Goal: Task Accomplishment & Management: Manage account settings

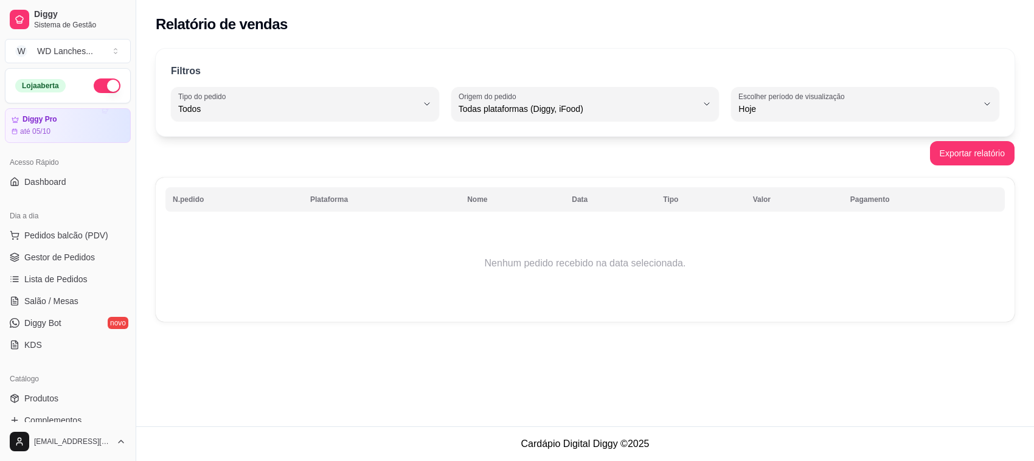
select select "ALL"
select select "0"
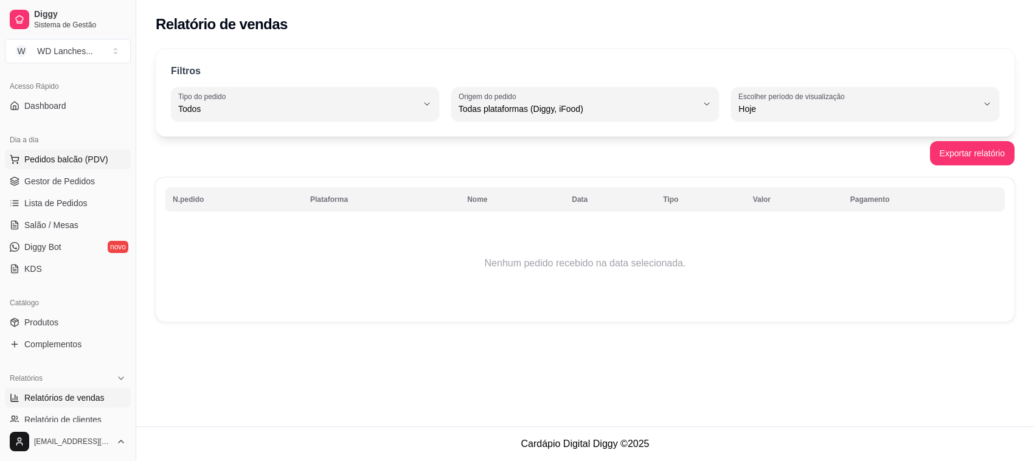
click at [70, 160] on span "Pedidos balcão (PDV)" at bounding box center [66, 159] width 84 height 12
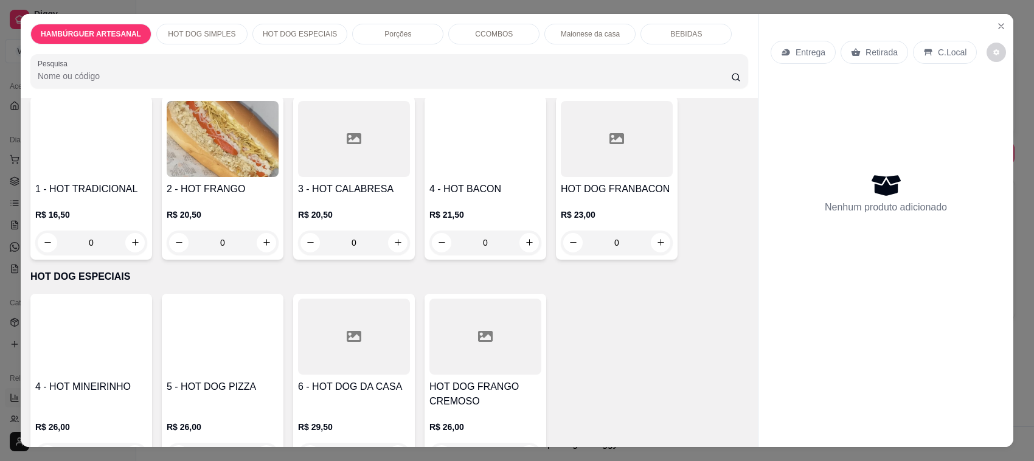
scroll to position [760, 0]
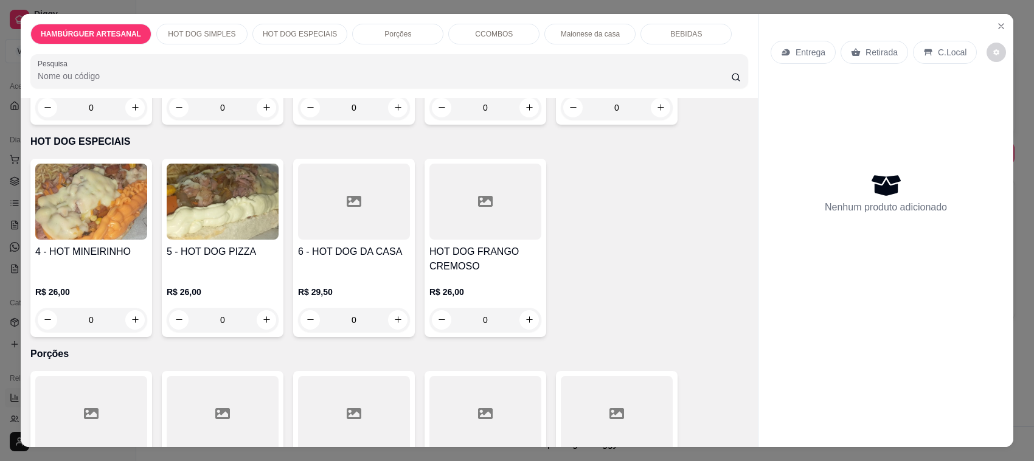
click at [378, 255] on h4 "6 - HOT DOG DA CASA" at bounding box center [354, 252] width 112 height 15
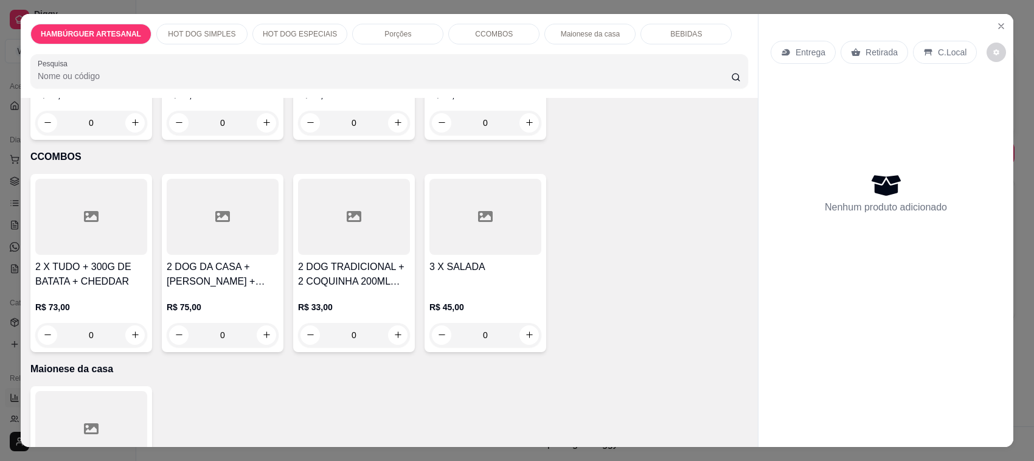
scroll to position [1369, 0]
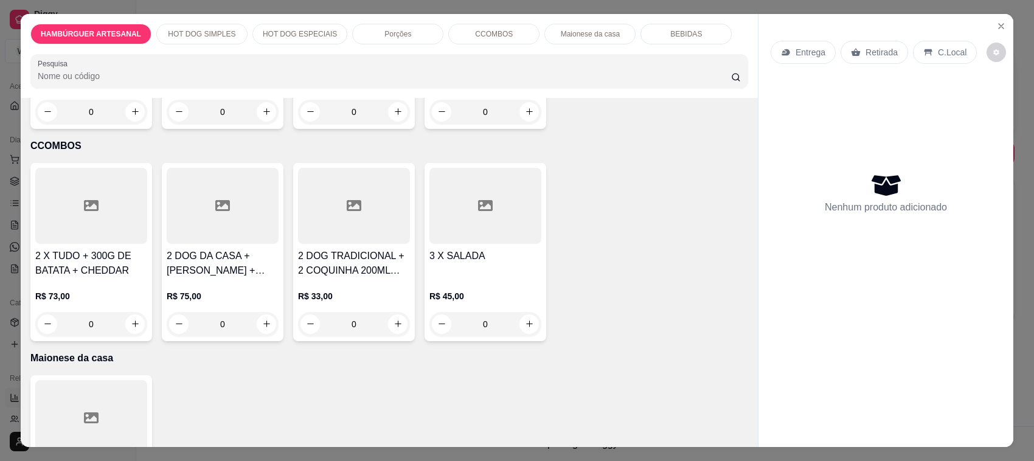
click at [201, 288] on div "R$ 75,00 0" at bounding box center [223, 307] width 112 height 58
click at [204, 254] on h4 "2 DOG DA CASA + [PERSON_NAME] + CHEDDAR + BACON 🥓" at bounding box center [223, 263] width 112 height 29
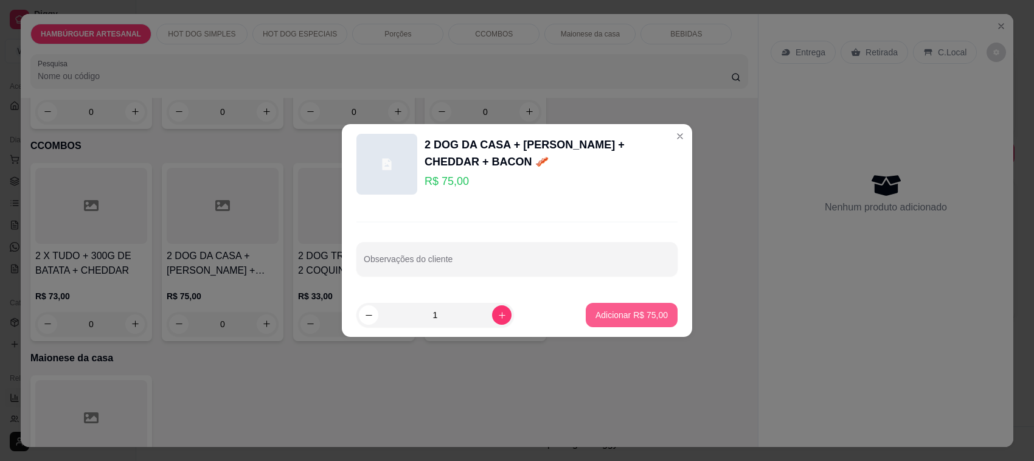
click at [627, 316] on p "Adicionar R$ 75,00" at bounding box center [632, 315] width 72 height 12
type input "1"
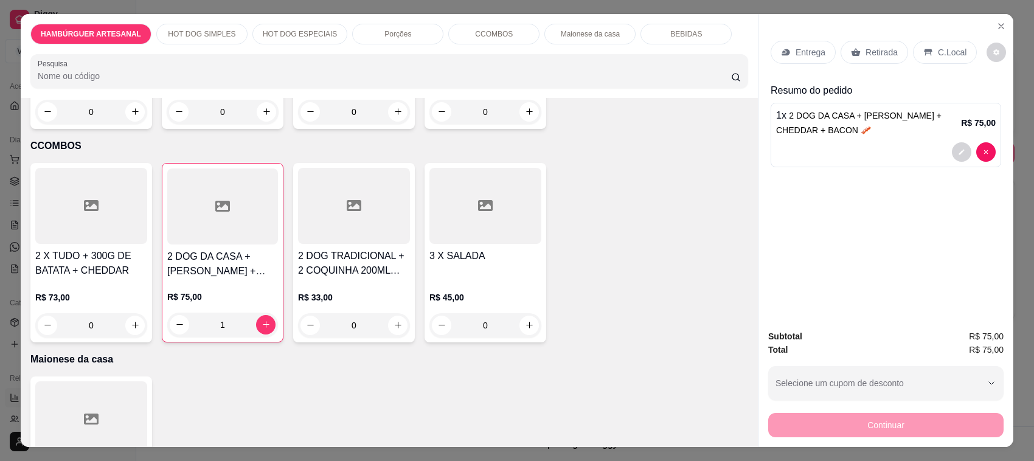
click at [817, 56] on p "Entrega" at bounding box center [811, 52] width 30 height 12
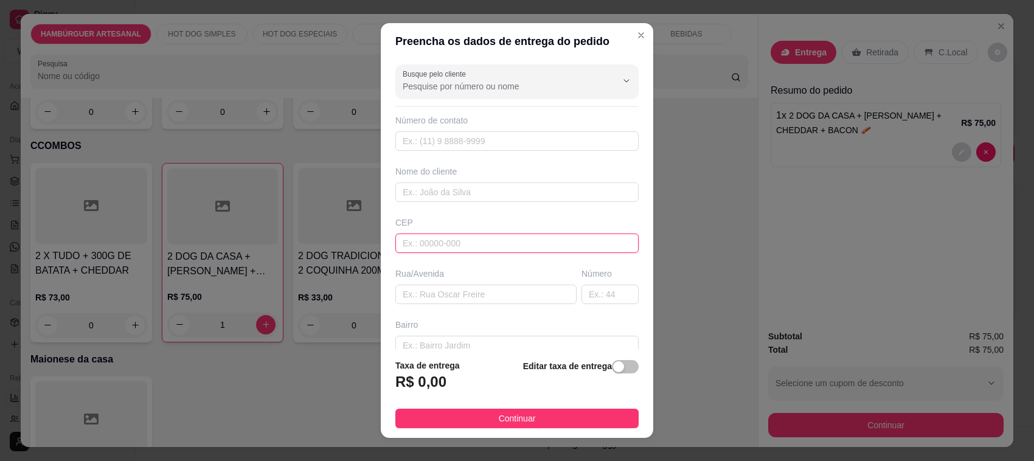
click at [473, 242] on input "text" at bounding box center [516, 243] width 243 height 19
type input "83055525"
type input "[PERSON_NAME]"
type input "Ipê"
type input "São José dos Pinhais"
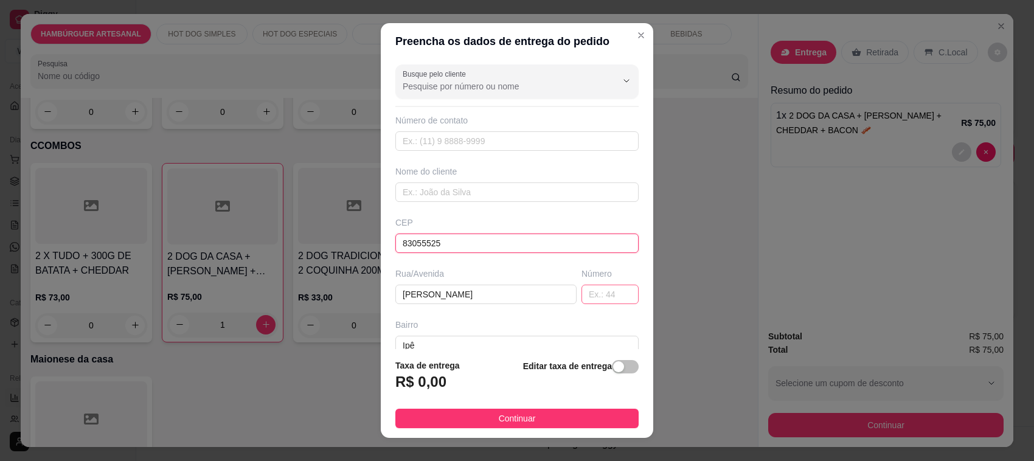
type input "83055525"
click at [597, 296] on input "text" at bounding box center [610, 294] width 57 height 19
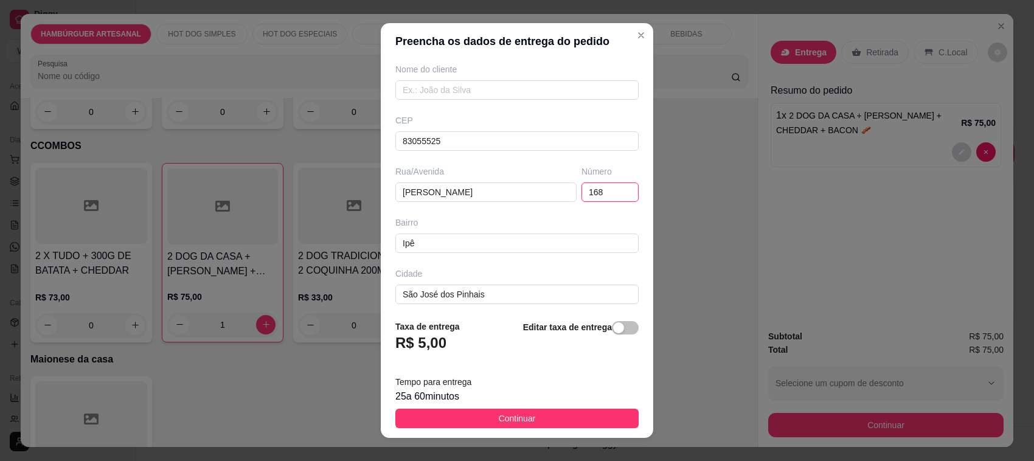
scroll to position [152, 0]
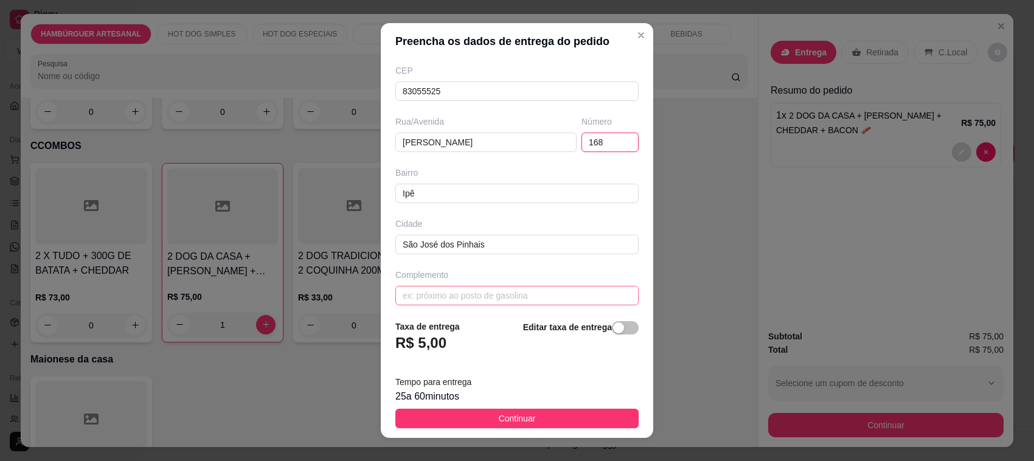
type input "168"
click at [488, 293] on input "text" at bounding box center [516, 295] width 243 height 19
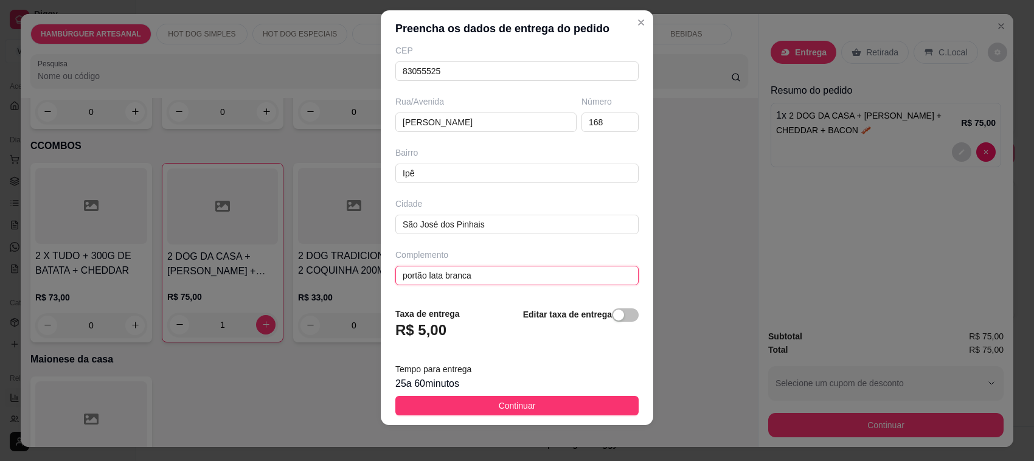
scroll to position [16, 0]
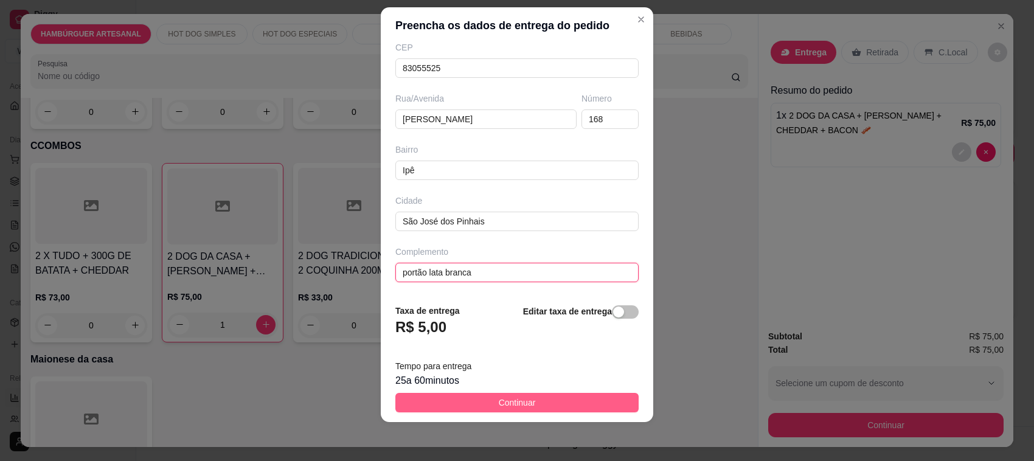
type input "portão lata branca"
click at [530, 397] on button "Continuar" at bounding box center [516, 402] width 243 height 19
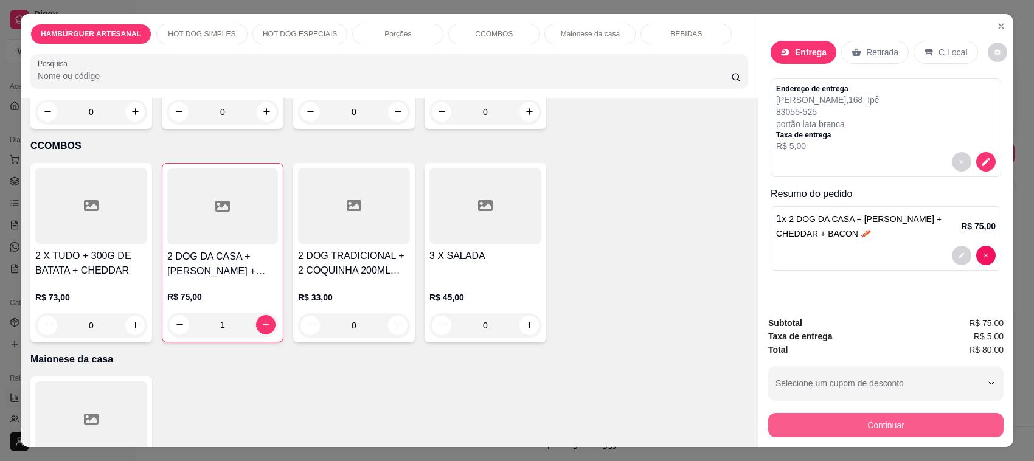
click at [798, 424] on button "Continuar" at bounding box center [885, 425] width 235 height 24
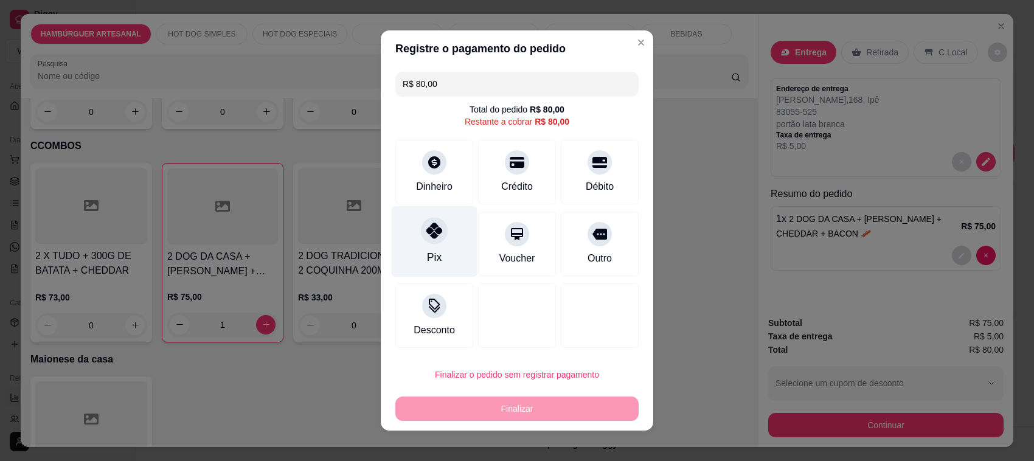
click at [424, 240] on div at bounding box center [434, 230] width 27 height 27
type input "R$ 0,00"
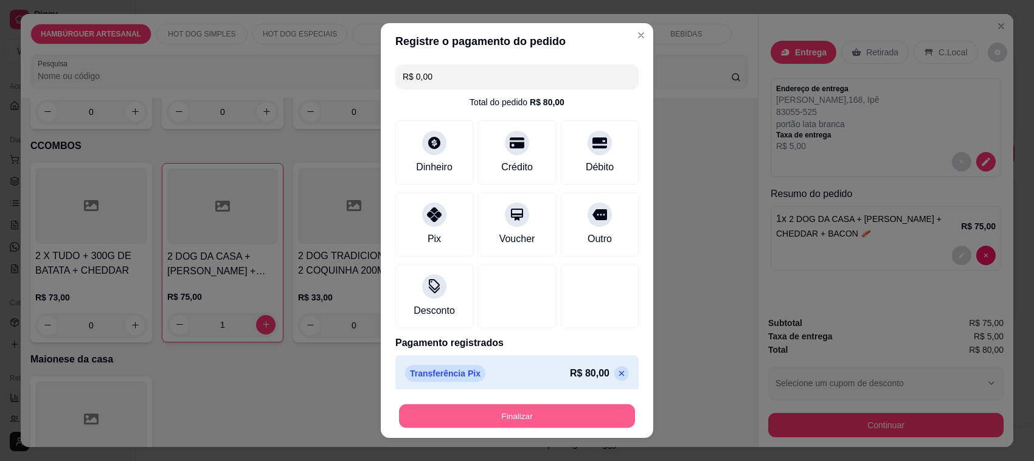
click at [521, 417] on button "Finalizar" at bounding box center [517, 417] width 236 height 24
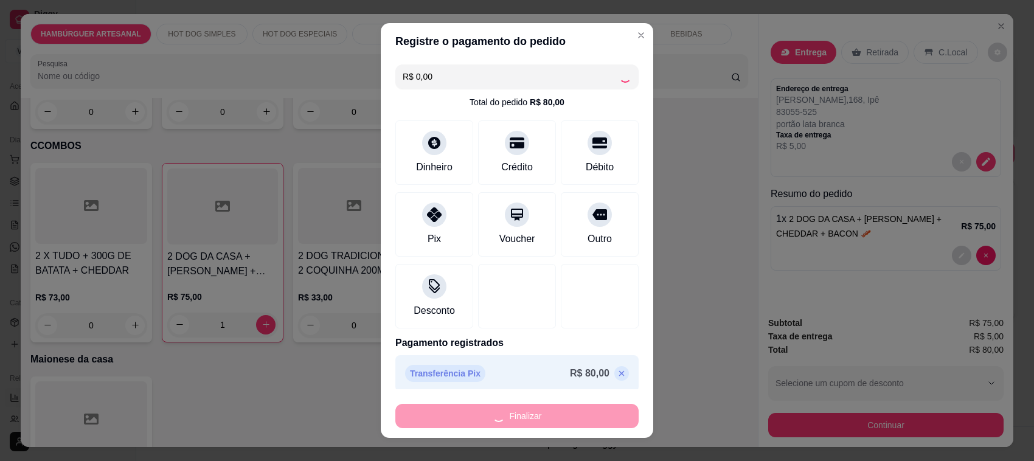
type input "0"
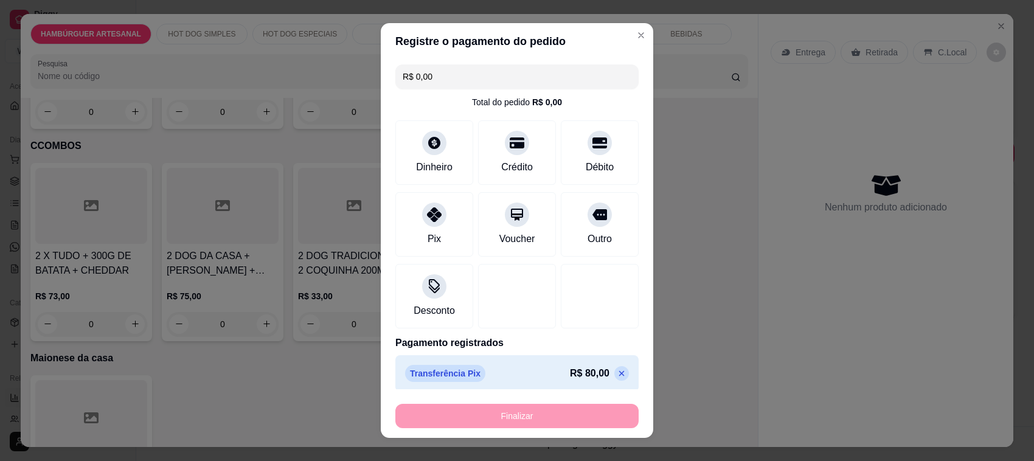
type input "-R$ 80,00"
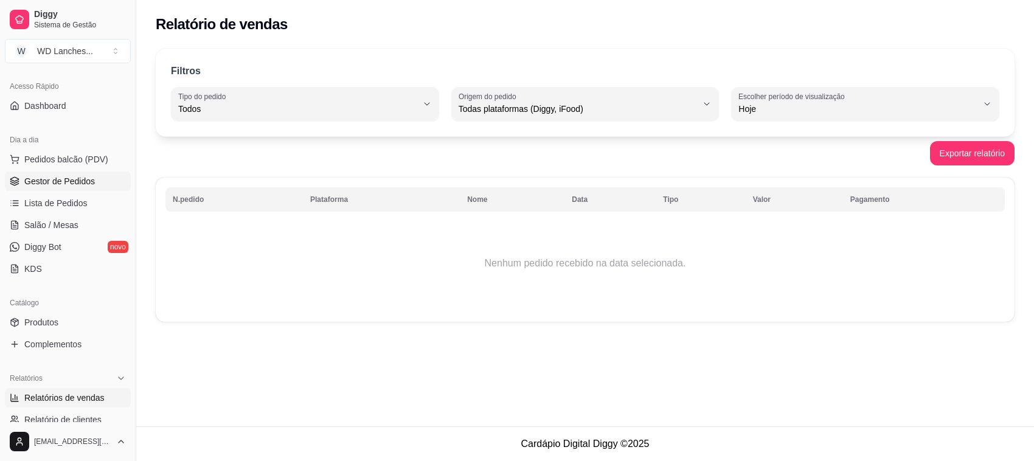
click at [68, 178] on span "Gestor de Pedidos" at bounding box center [59, 181] width 71 height 12
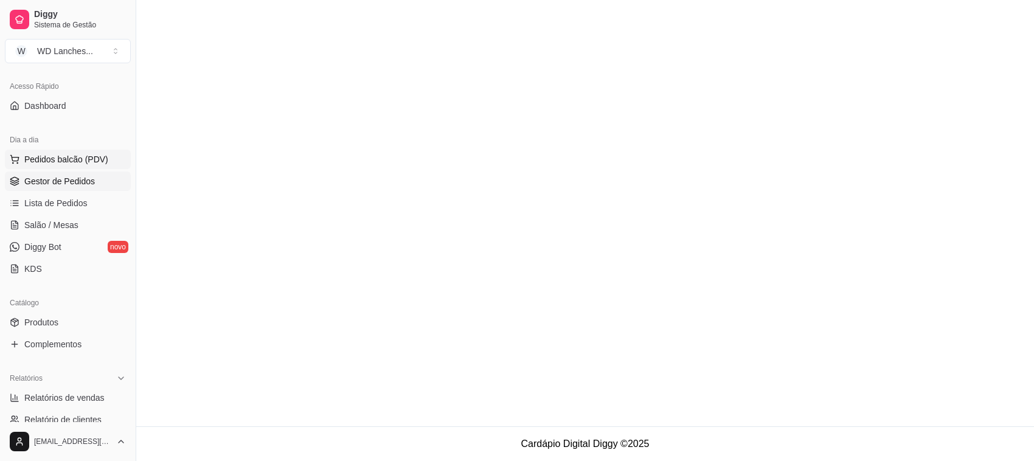
click at [71, 159] on span "Pedidos balcão (PDV)" at bounding box center [66, 159] width 84 height 12
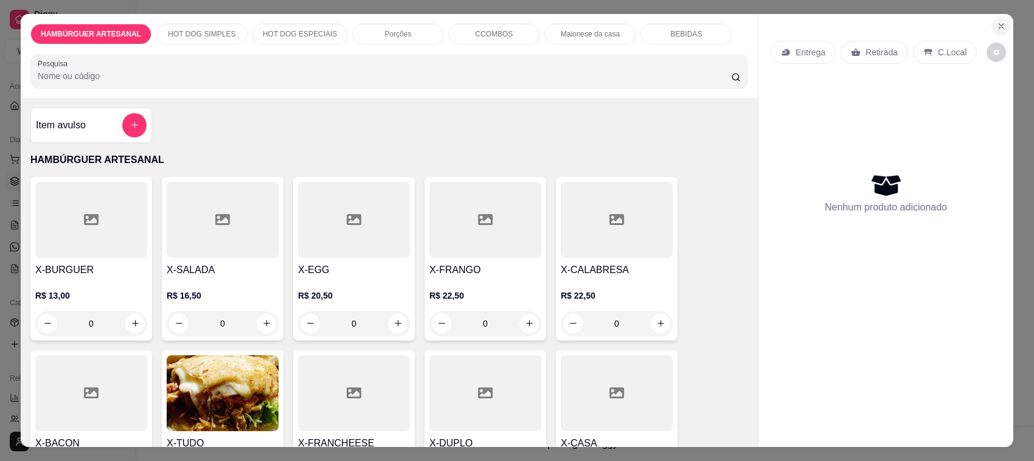
click at [999, 26] on icon "Close" at bounding box center [1001, 26] width 5 height 5
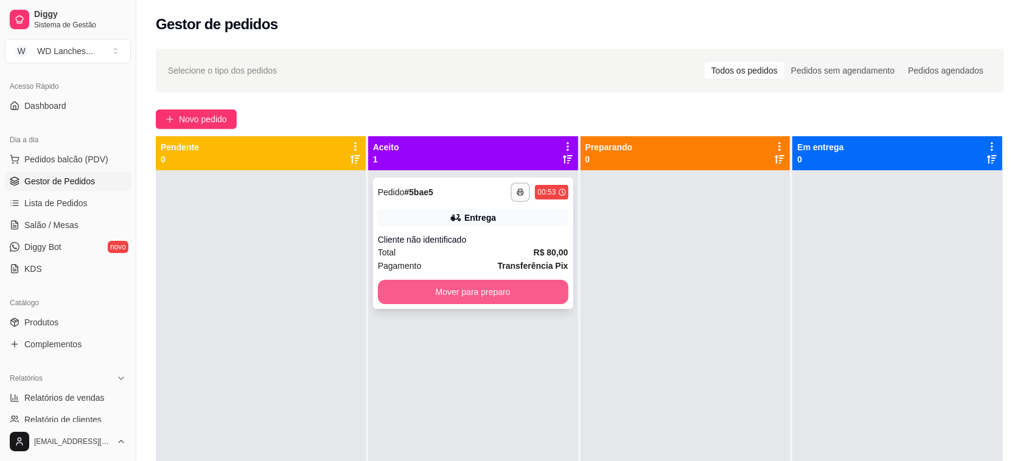
click at [470, 293] on button "Mover para preparo" at bounding box center [473, 292] width 190 height 24
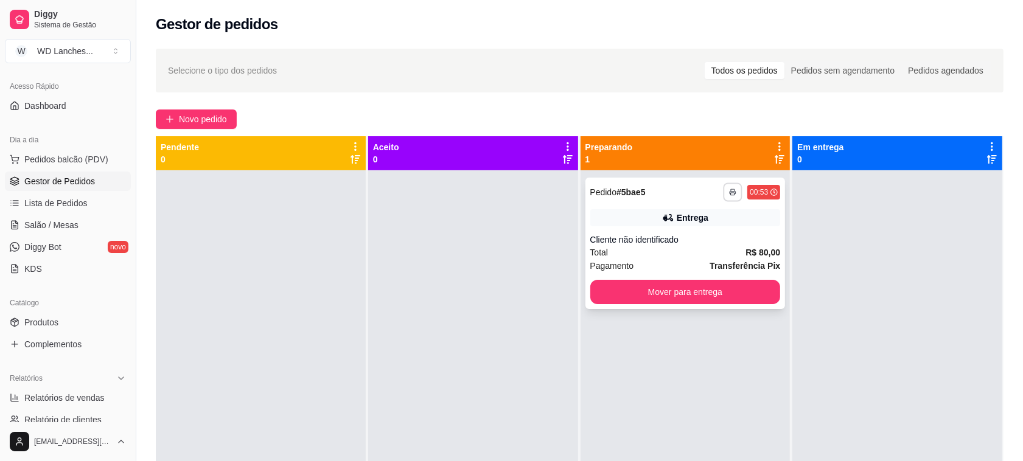
click at [723, 187] on button "button" at bounding box center [732, 191] width 19 height 19
click at [709, 238] on button "Impressora" at bounding box center [692, 234] width 88 height 19
click at [731, 195] on rect "button" at bounding box center [733, 194] width 4 height 2
click at [715, 240] on button "Impressora" at bounding box center [692, 234] width 88 height 19
click at [718, 286] on button "Mover para entrega" at bounding box center [684, 292] width 184 height 24
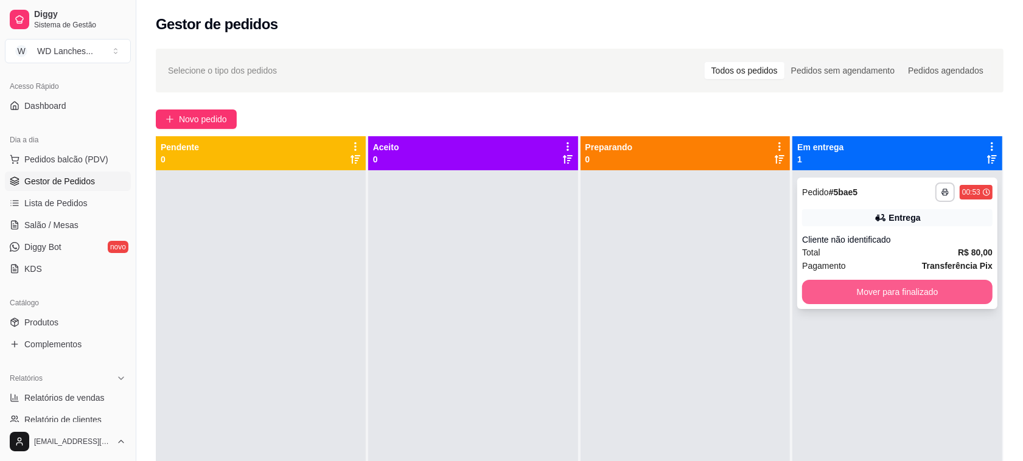
click at [904, 293] on button "Mover para finalizado" at bounding box center [897, 292] width 190 height 24
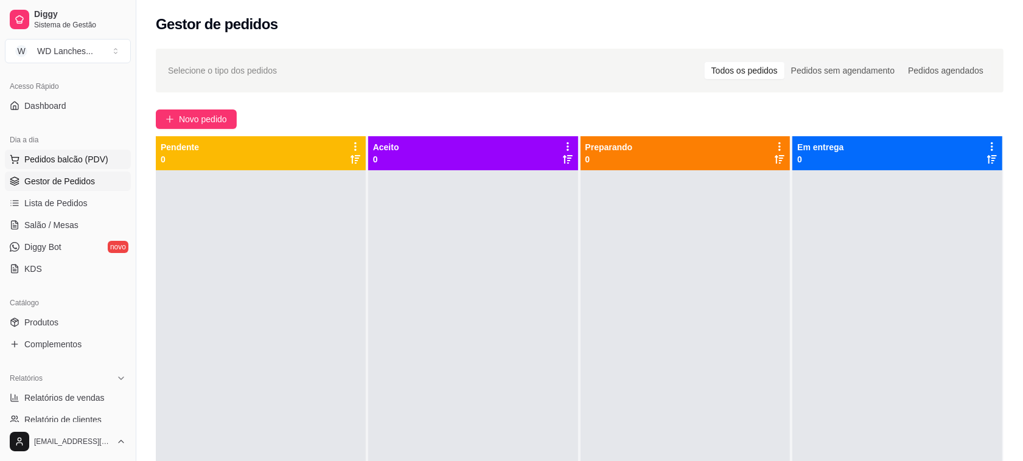
click at [85, 156] on span "Pedidos balcão (PDV)" at bounding box center [66, 159] width 84 height 12
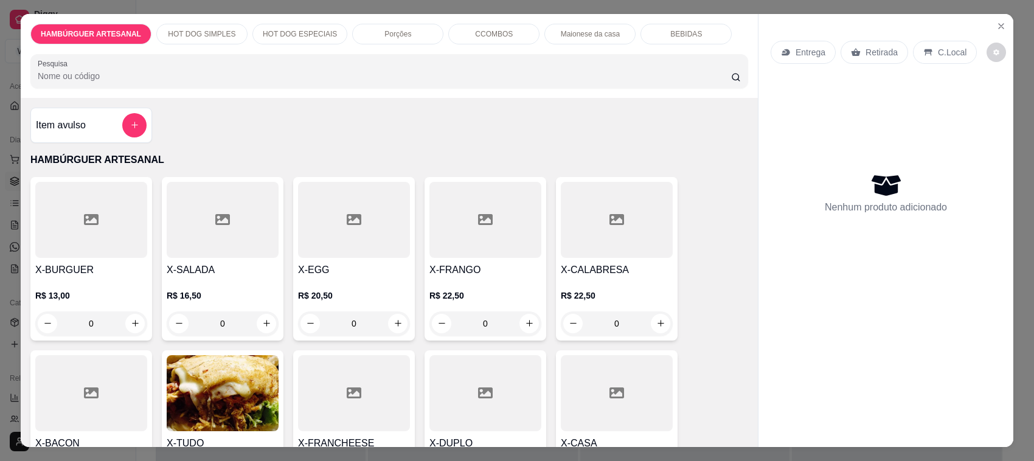
click at [113, 289] on div "R$ 13,00 0" at bounding box center [91, 306] width 112 height 58
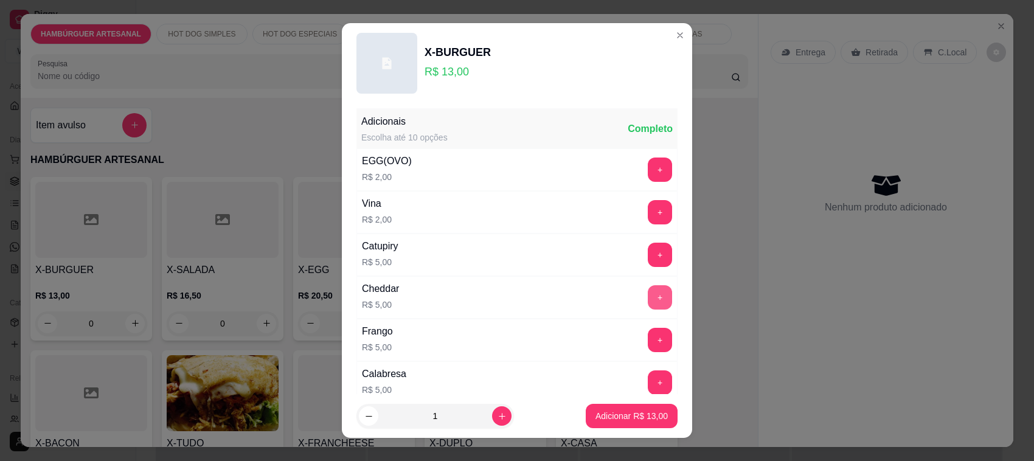
click at [648, 299] on button "+" at bounding box center [660, 297] width 24 height 24
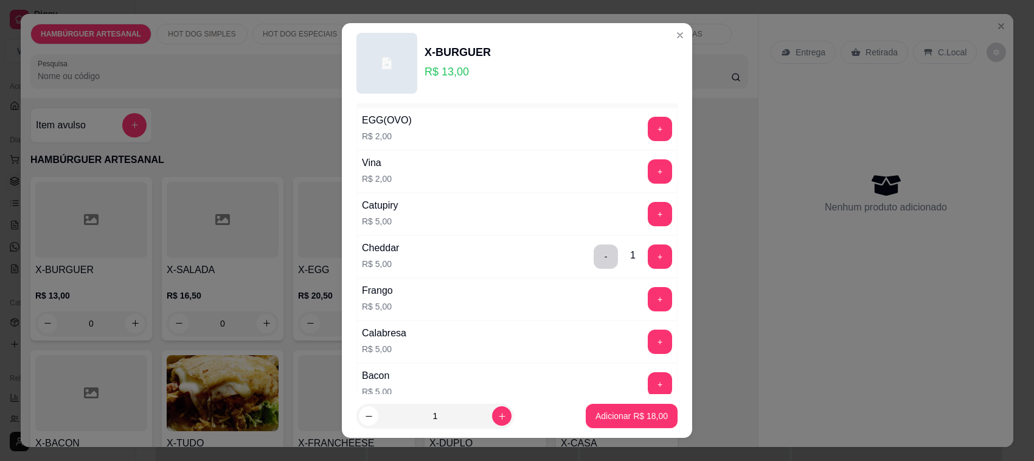
scroll to position [76, 0]
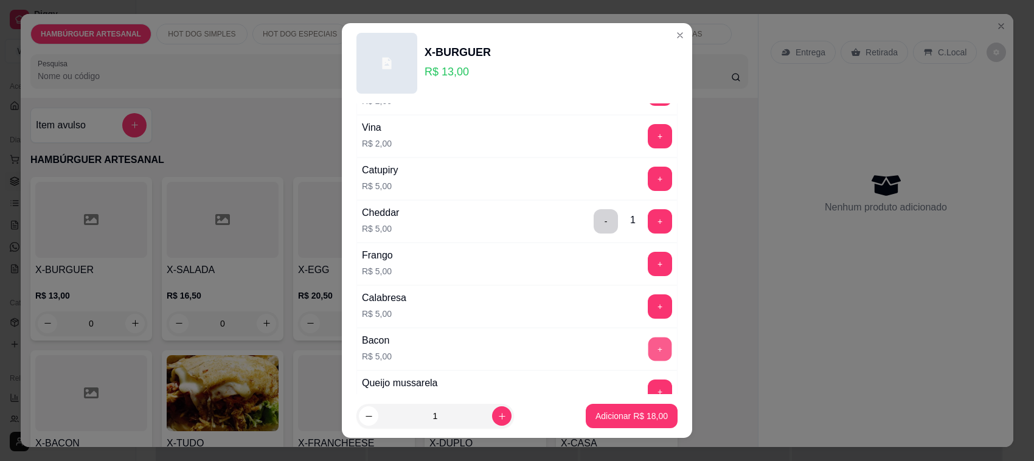
click at [648, 349] on button "+" at bounding box center [660, 350] width 24 height 24
click at [639, 408] on button "Adicionar R$ 23,00" at bounding box center [632, 416] width 92 height 24
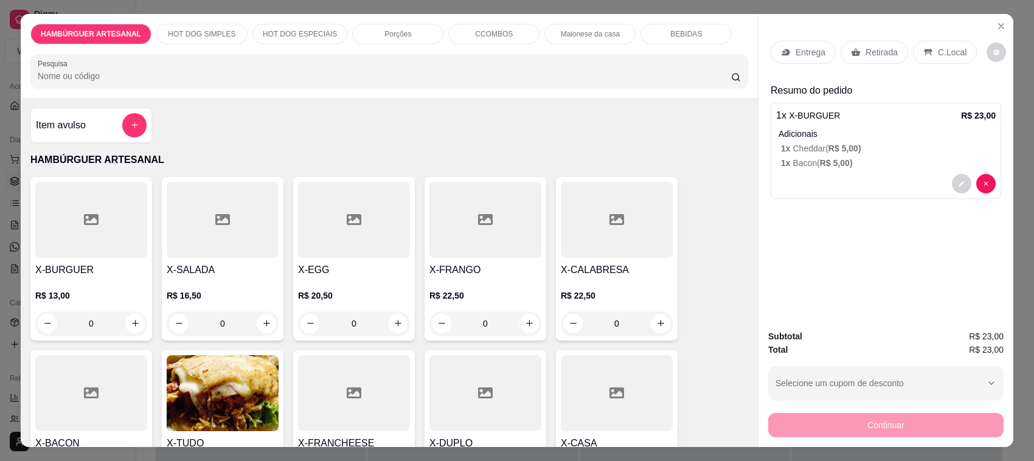
click at [131, 289] on div "R$ 13,00 0" at bounding box center [91, 306] width 112 height 58
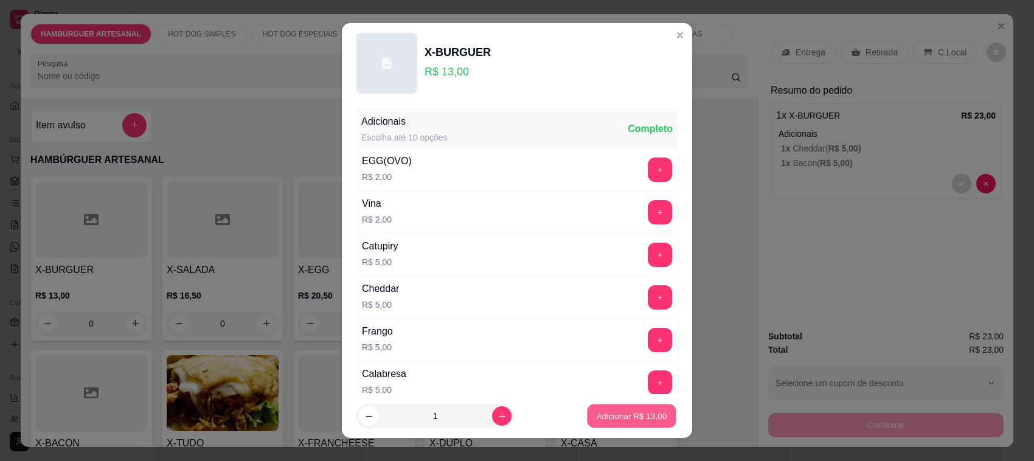
click at [597, 414] on p "Adicionar R$ 13,00" at bounding box center [632, 416] width 71 height 12
type input "1"
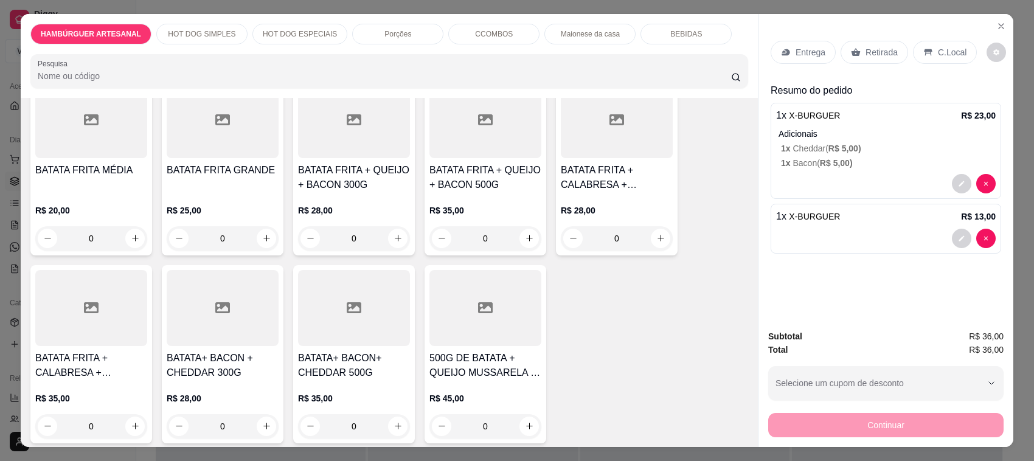
scroll to position [1064, 0]
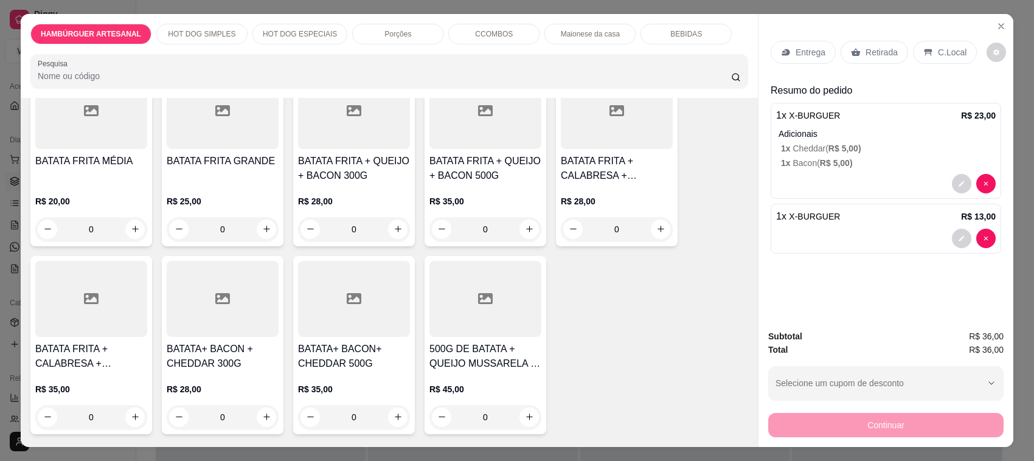
click at [600, 196] on p "R$ 28,00" at bounding box center [617, 201] width 112 height 12
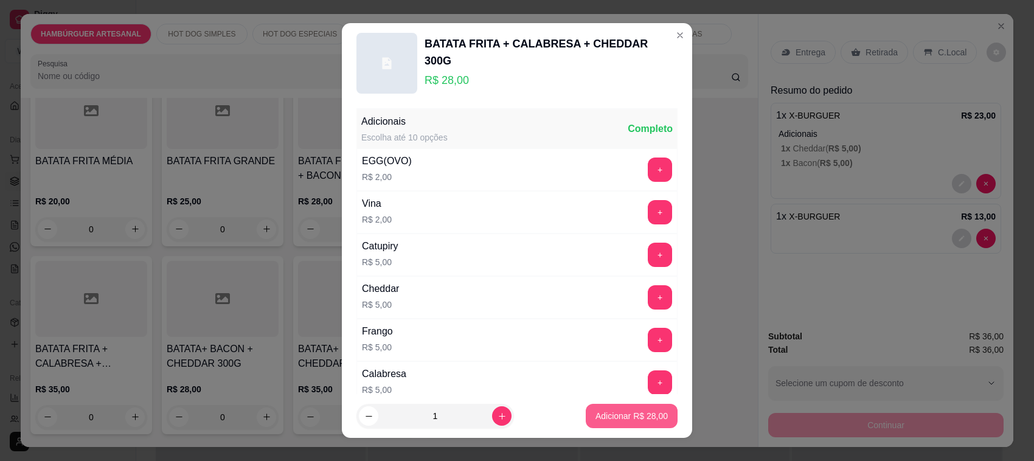
click at [607, 411] on button "Adicionar R$ 28,00" at bounding box center [632, 416] width 92 height 24
type input "1"
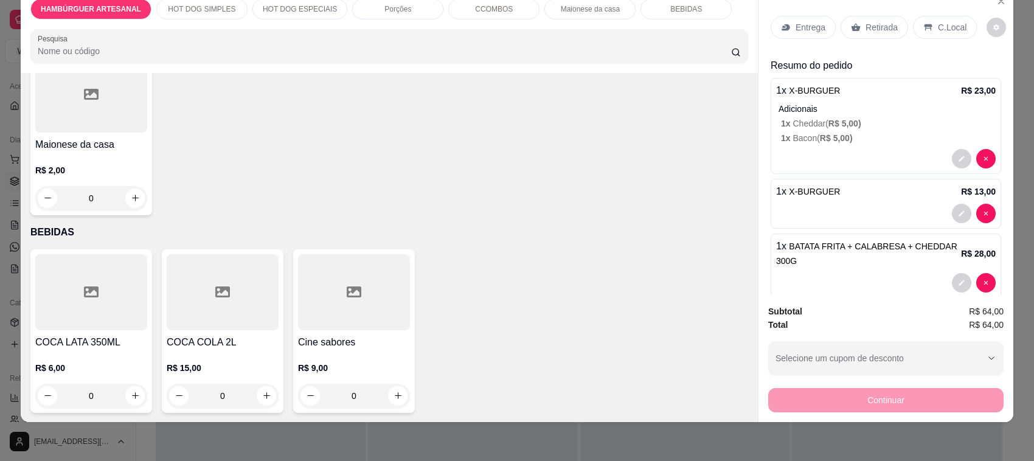
scroll to position [31, 0]
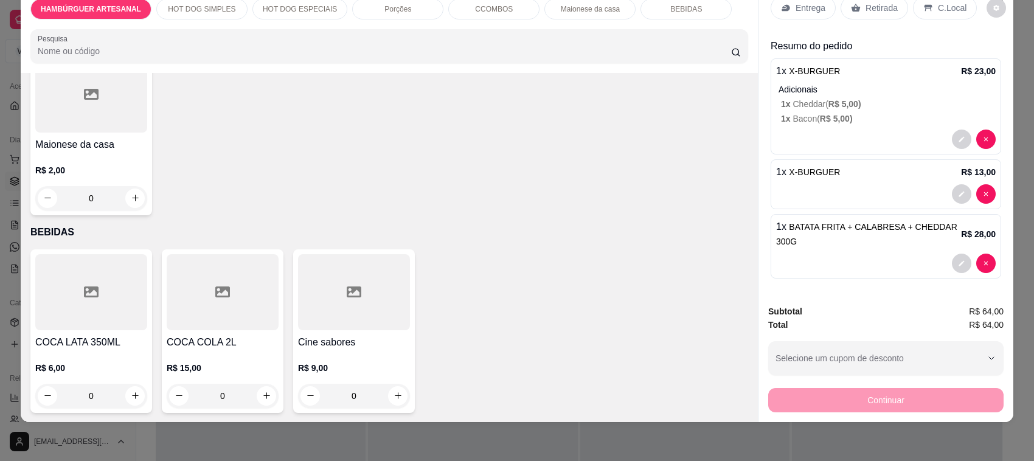
click at [187, 327] on div at bounding box center [223, 292] width 112 height 76
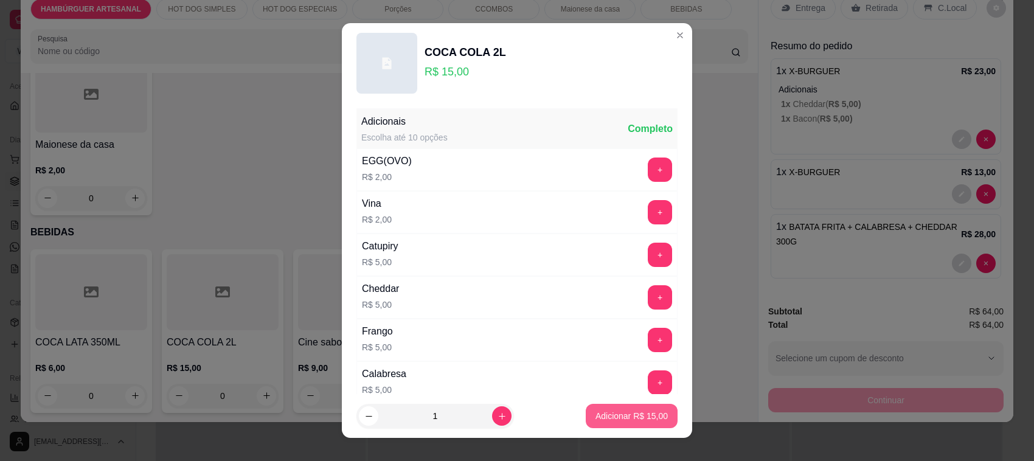
click at [604, 424] on button "Adicionar R$ 15,00" at bounding box center [632, 416] width 92 height 24
type input "1"
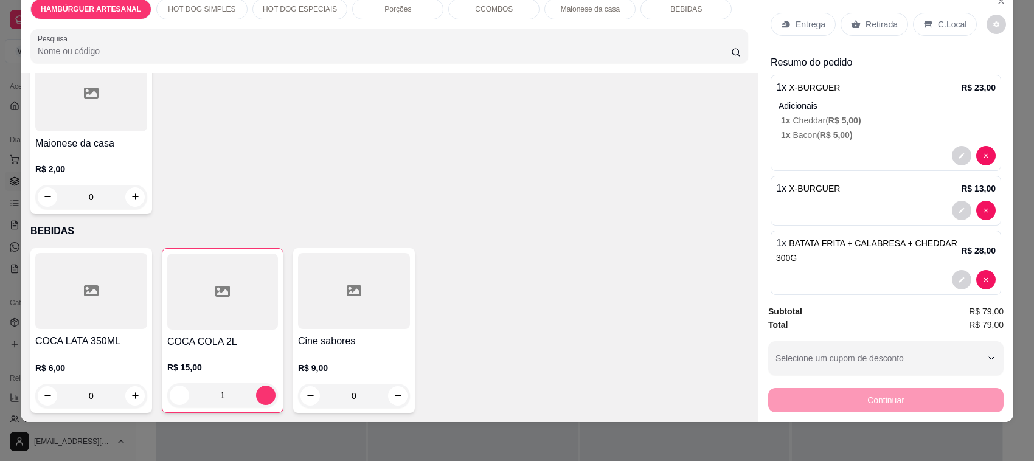
scroll to position [0, 0]
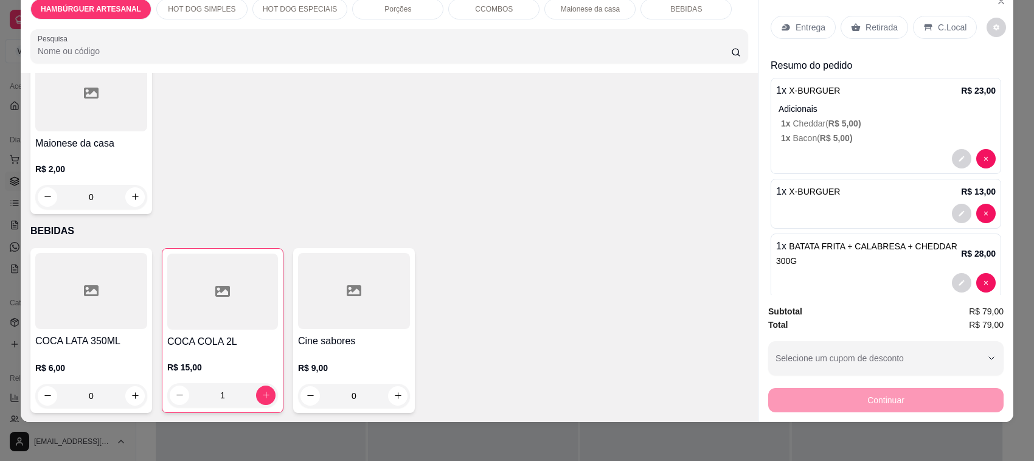
click at [807, 28] on p "Entrega" at bounding box center [811, 27] width 30 height 12
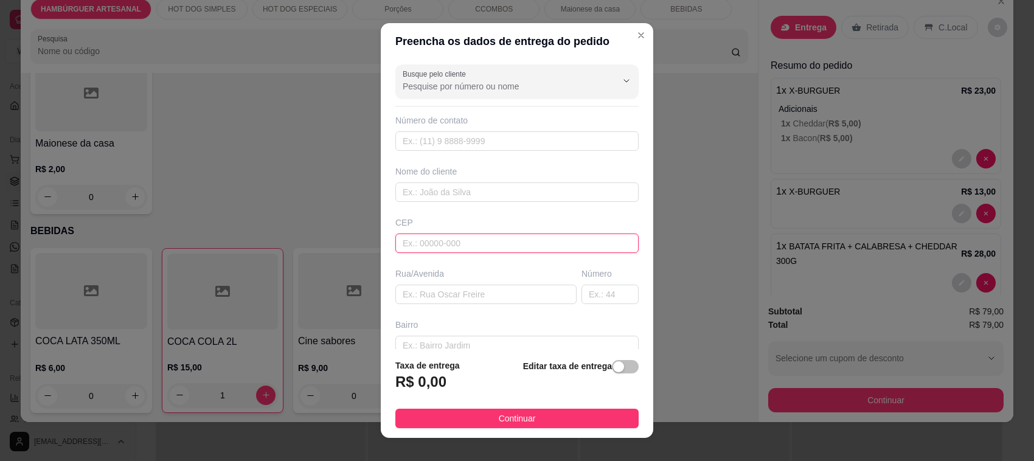
click at [493, 243] on input "text" at bounding box center [516, 243] width 243 height 19
click at [539, 290] on input "text" at bounding box center [485, 294] width 181 height 19
click at [417, 244] on input "83035620" at bounding box center [516, 243] width 243 height 19
click at [417, 241] on input "83035620" at bounding box center [516, 243] width 243 height 19
click at [418, 243] on input "83035620" at bounding box center [516, 243] width 243 height 19
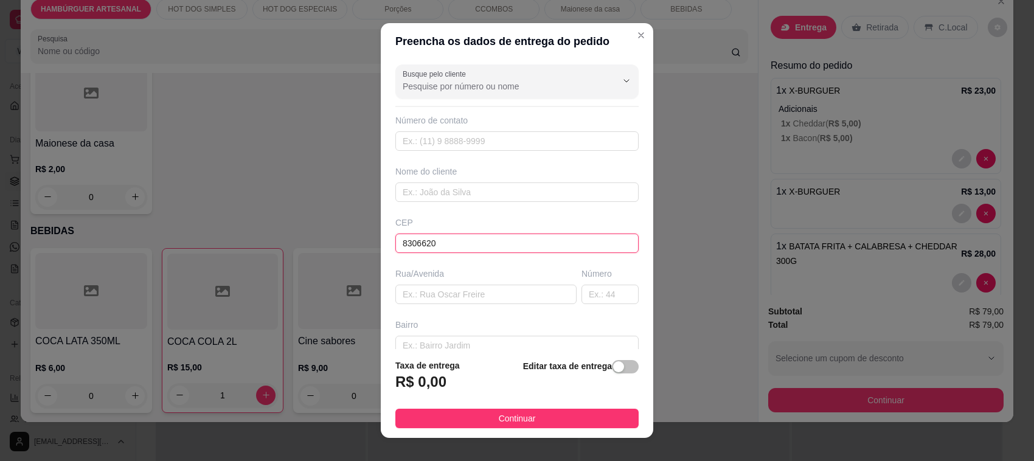
type input "83060620"
type input "Rua [PERSON_NAME]"
type input "Guatupê"
type input "São José dos Pinhais"
click at [433, 241] on input "83060620" at bounding box center [516, 243] width 243 height 19
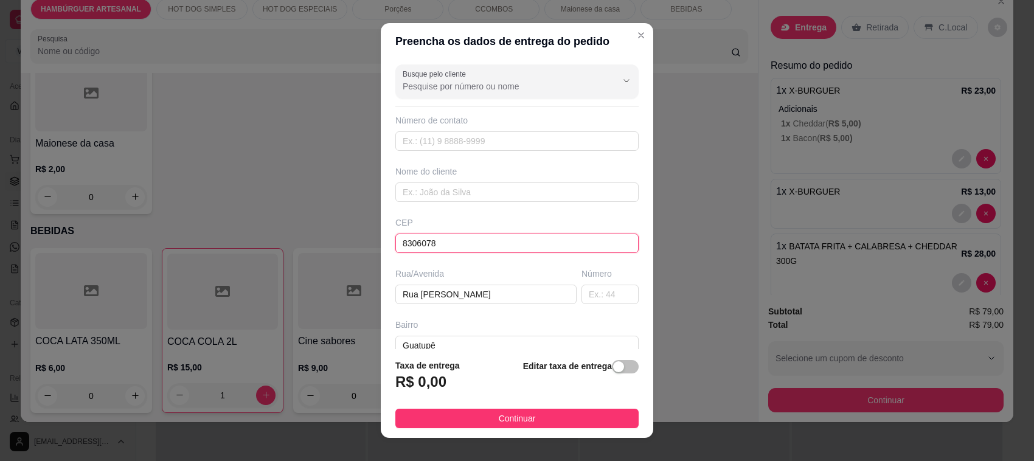
type input "83060780"
type input "Rua [PERSON_NAME]"
type input "83060780"
click at [582, 298] on input "text" at bounding box center [610, 294] width 57 height 19
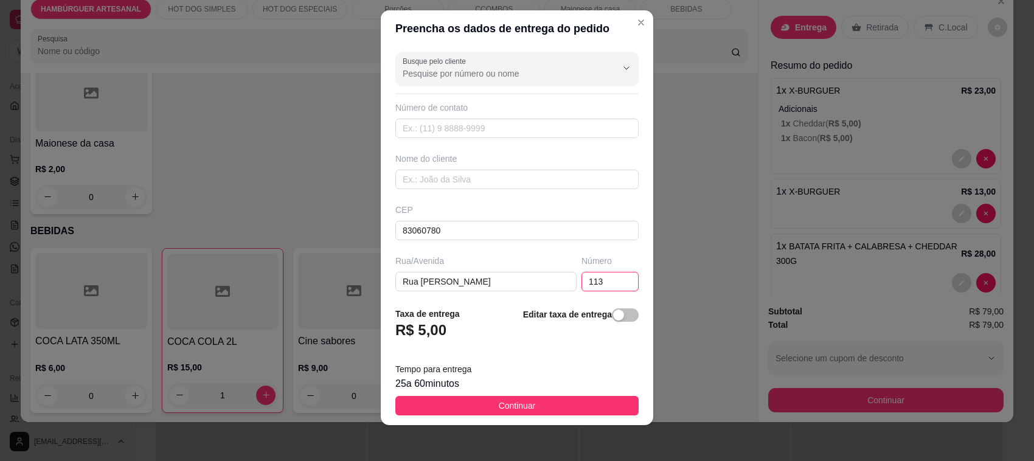
scroll to position [16, 0]
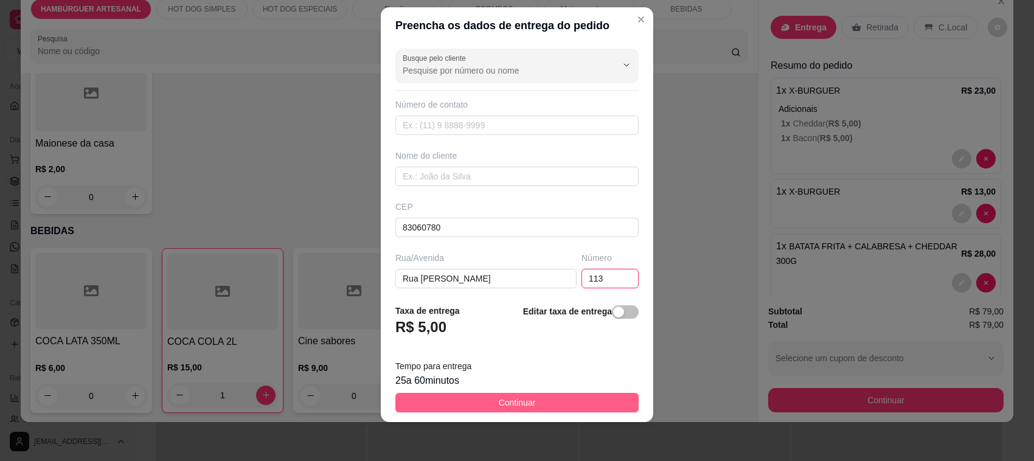
type input "113"
click at [568, 402] on button "Continuar" at bounding box center [516, 402] width 243 height 19
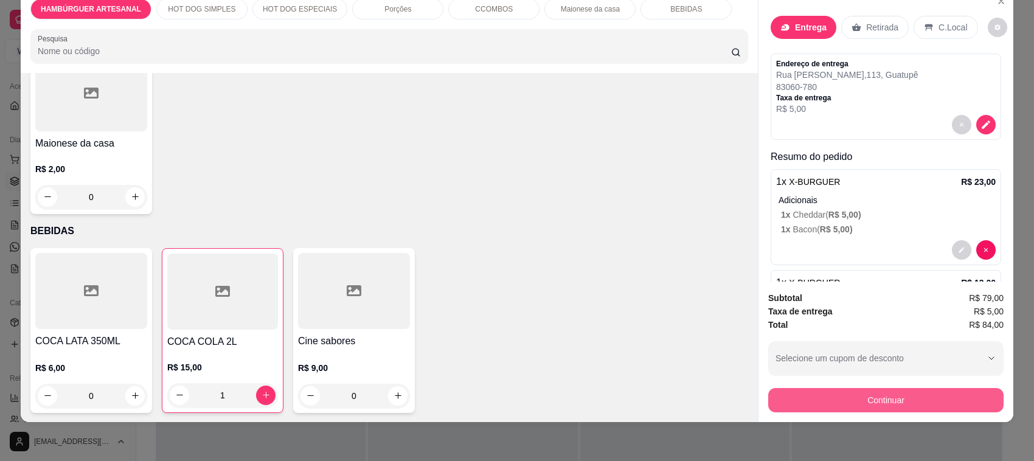
click at [951, 409] on button "Continuar" at bounding box center [885, 400] width 235 height 24
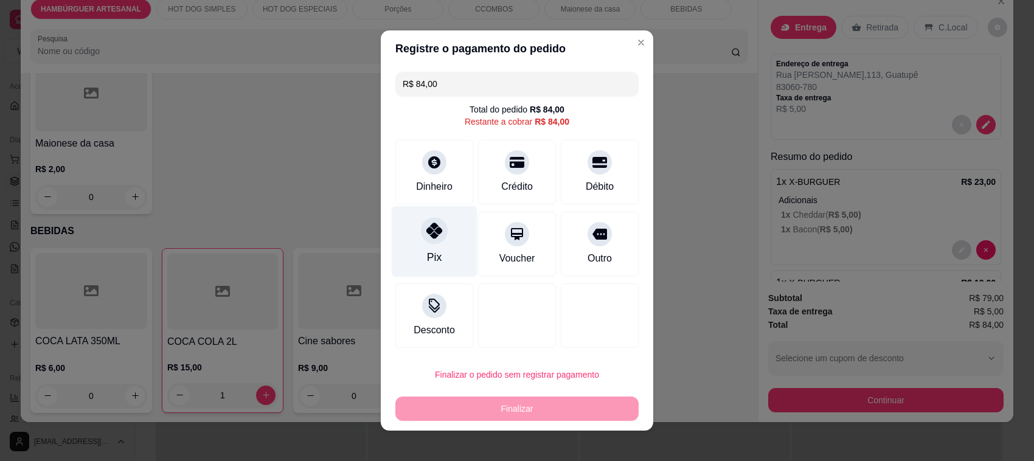
click at [426, 232] on icon at bounding box center [434, 231] width 16 height 16
type input "R$ 0,00"
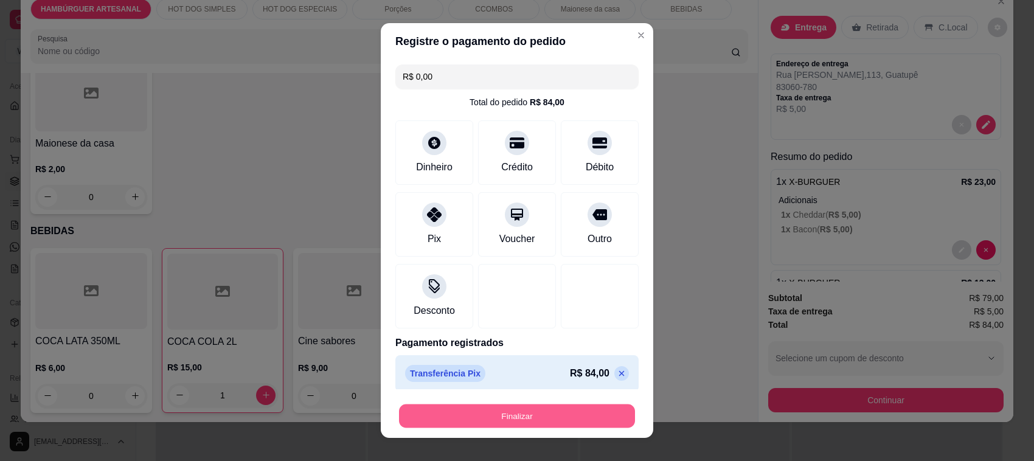
click at [537, 411] on button "Finalizar" at bounding box center [517, 417] width 236 height 24
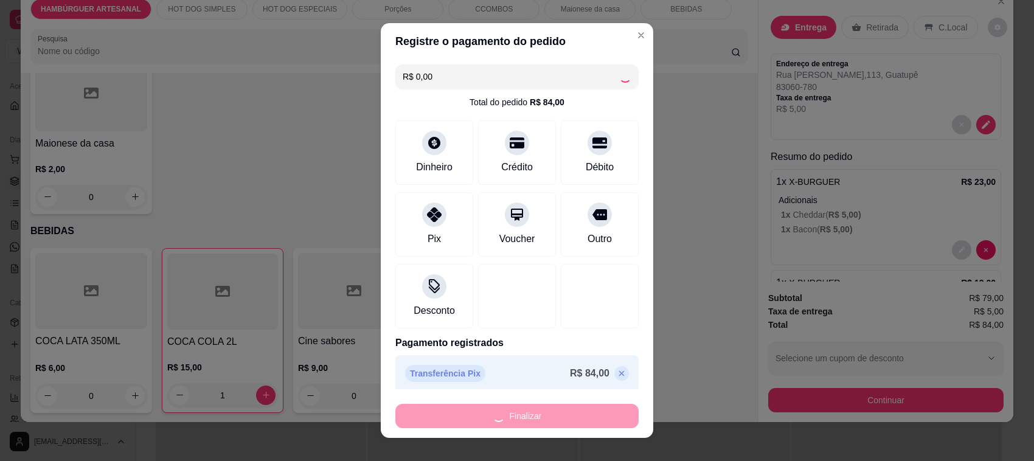
type input "0"
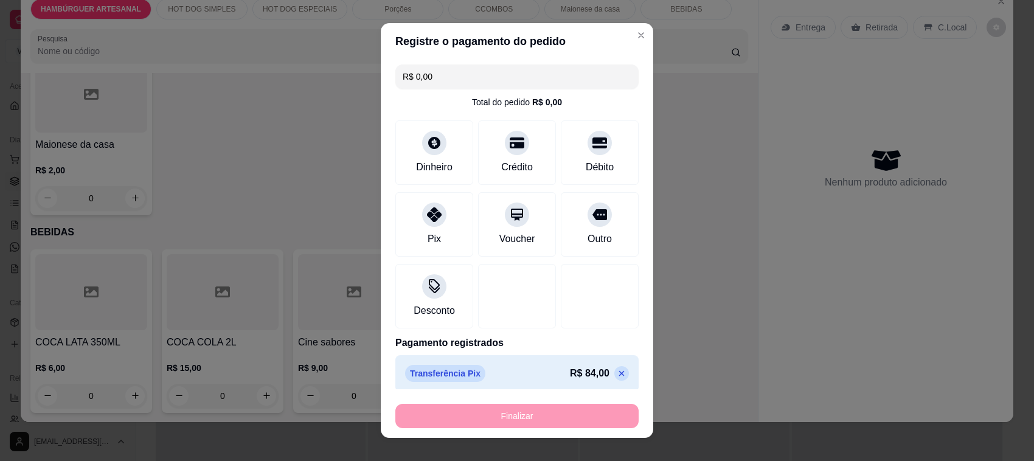
type input "-R$ 84,00"
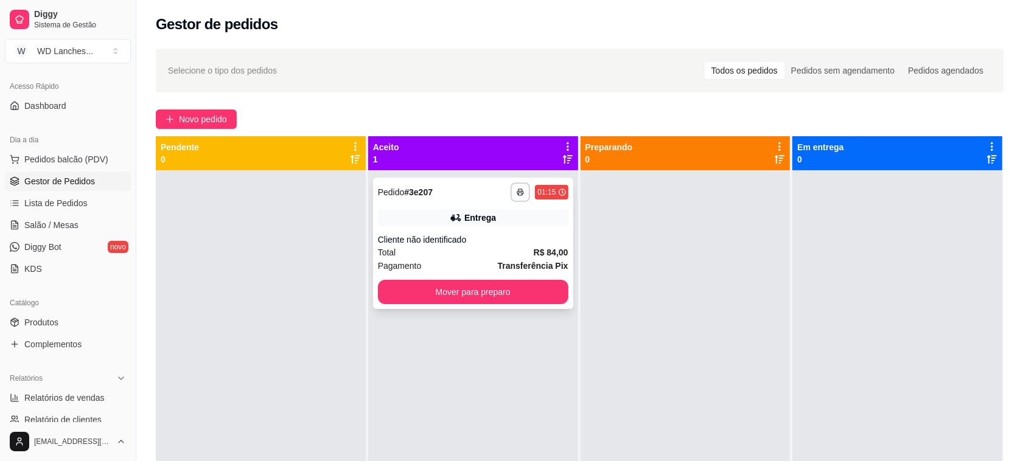
click at [467, 238] on div "Cliente não identificado" at bounding box center [473, 240] width 190 height 12
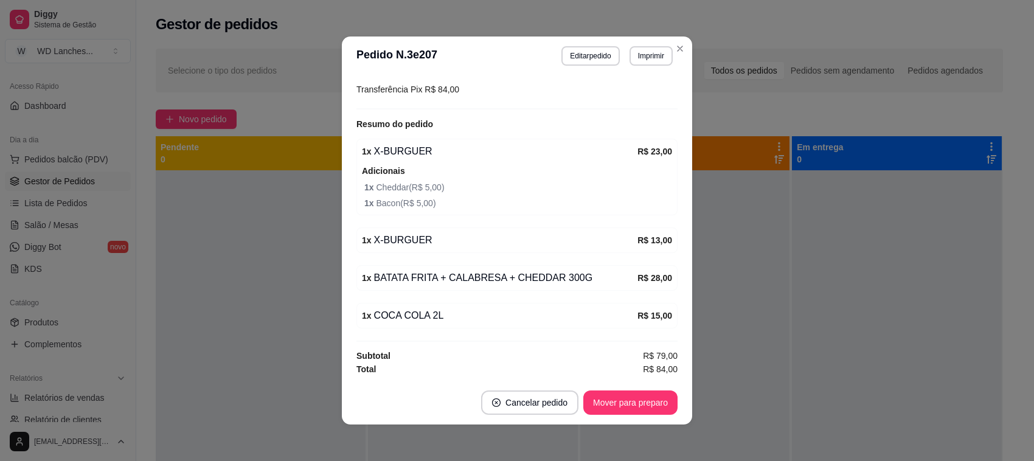
scroll to position [2, 0]
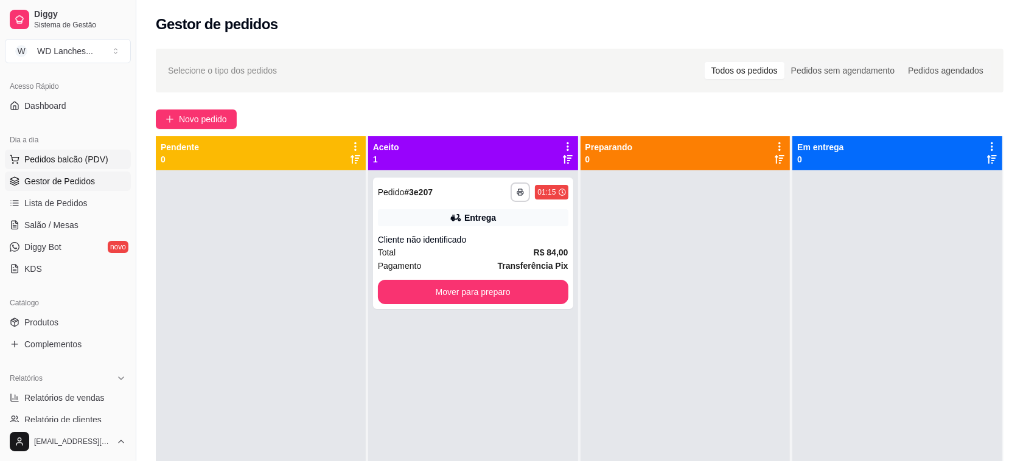
click at [38, 150] on button "Pedidos balcão (PDV)" at bounding box center [68, 159] width 126 height 19
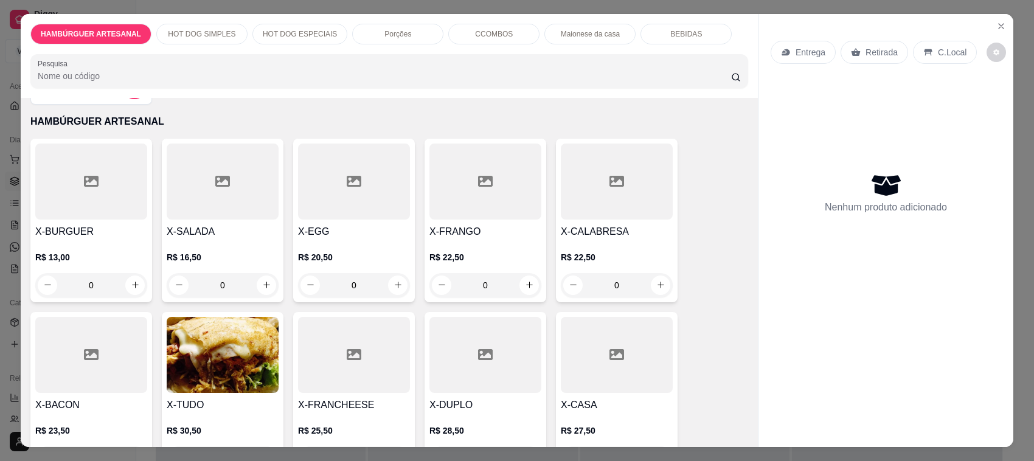
scroll to position [76, 0]
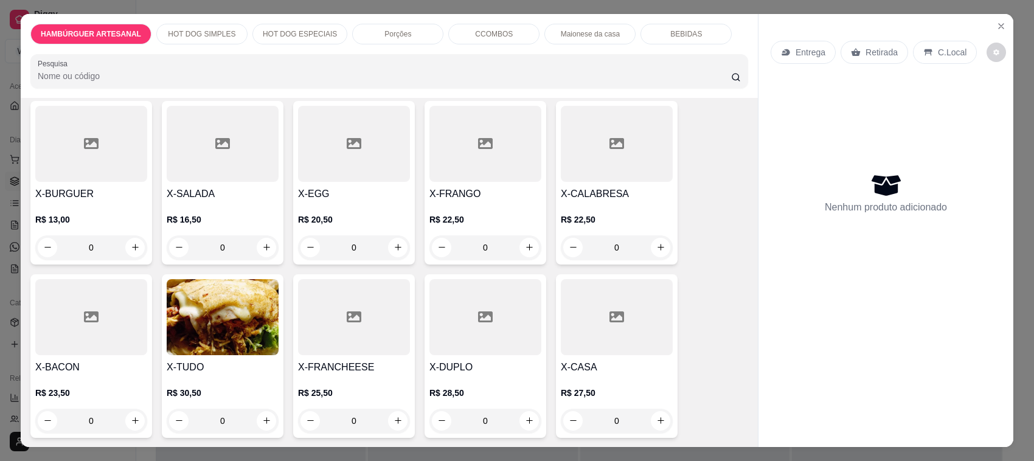
click at [114, 305] on div at bounding box center [91, 317] width 112 height 76
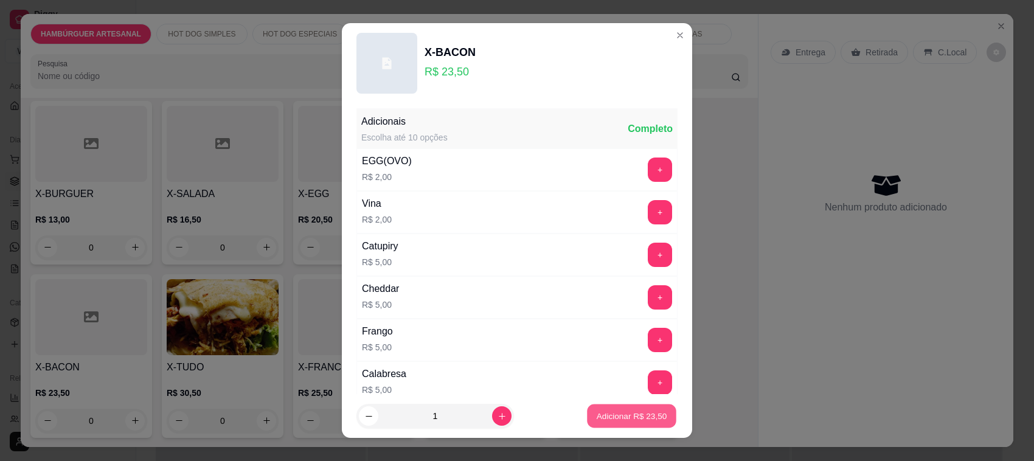
click at [627, 414] on p "Adicionar R$ 23,50" at bounding box center [632, 416] width 71 height 12
type input "1"
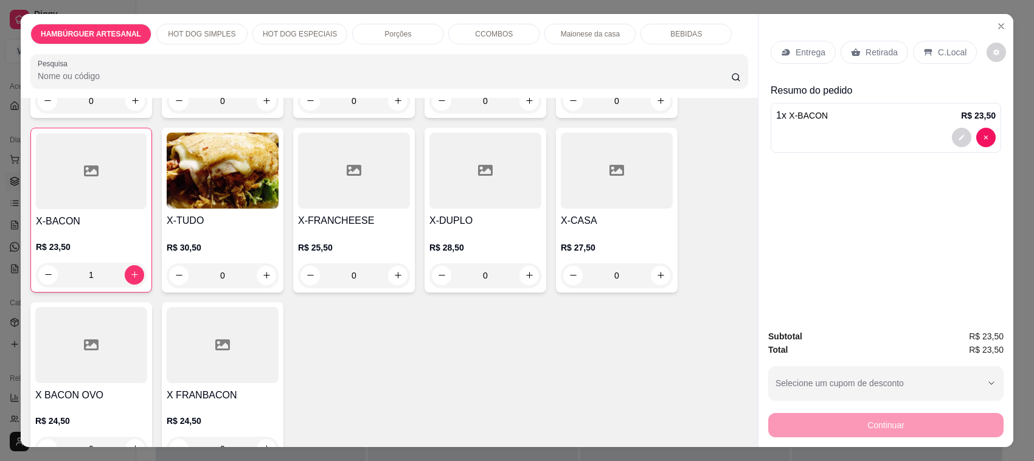
scroll to position [228, 0]
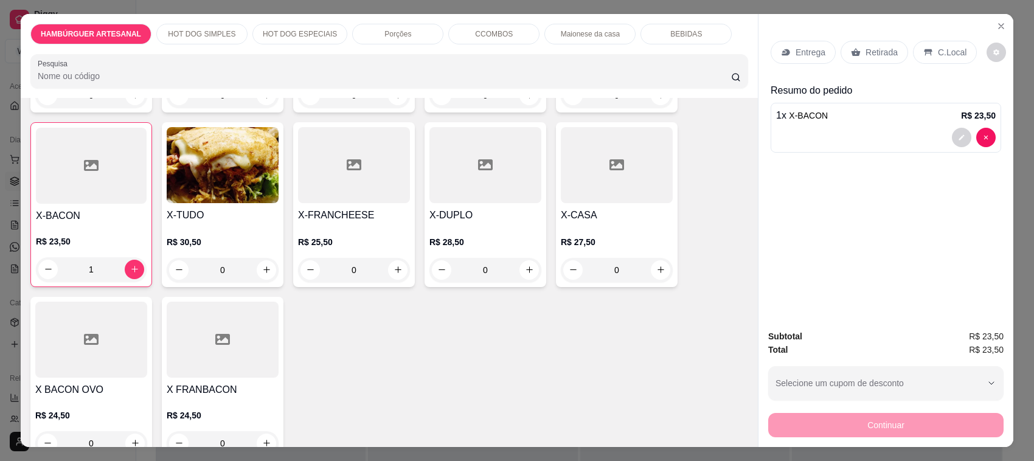
click at [861, 111] on div "1 x X-BACON R$ 23,50" at bounding box center [886, 115] width 220 height 15
click at [205, 338] on div at bounding box center [223, 340] width 112 height 76
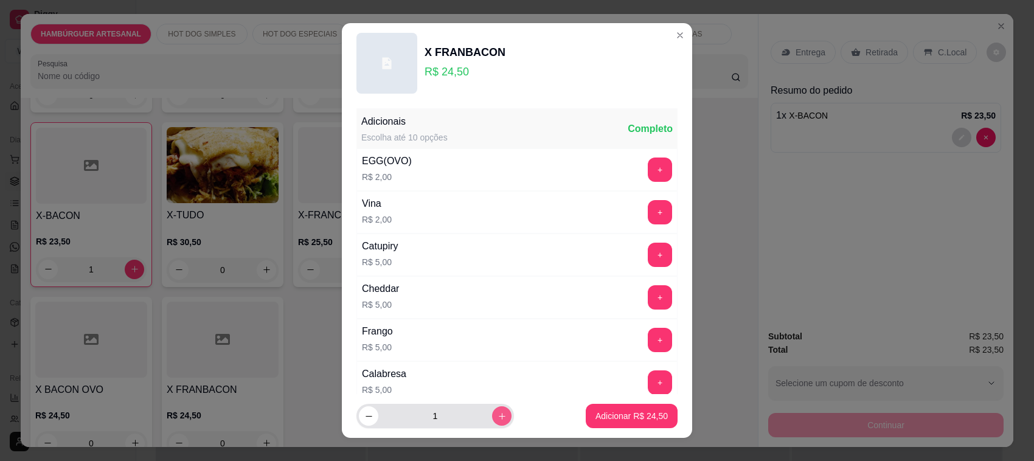
click at [498, 420] on icon "increase-product-quantity" at bounding box center [502, 416] width 9 height 9
type input "2"
click at [611, 406] on button "Adicionar R$ 49,00" at bounding box center [631, 417] width 89 height 24
type input "2"
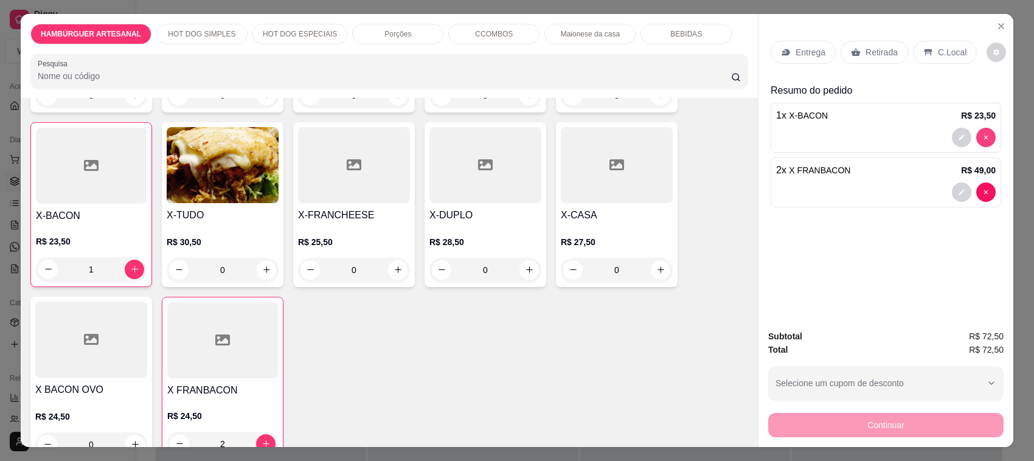
type input "0"
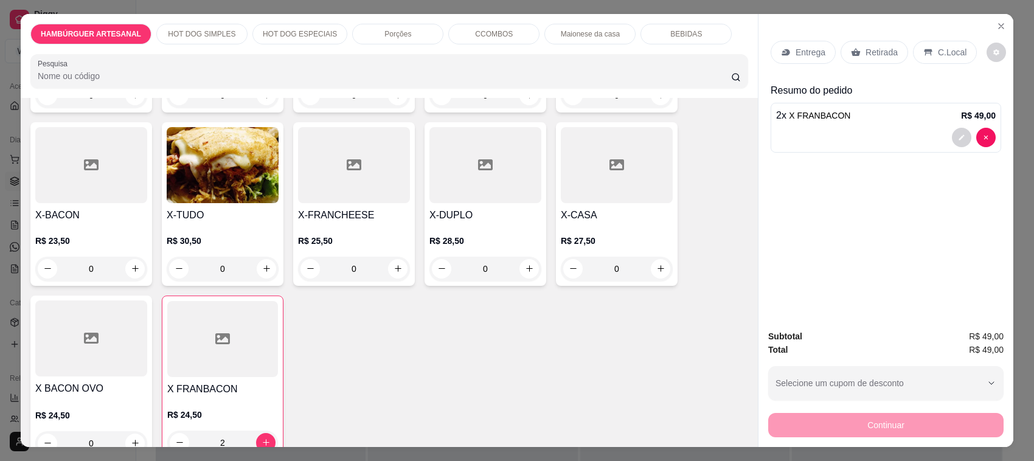
click at [878, 47] on p "Retirada" at bounding box center [882, 52] width 32 height 12
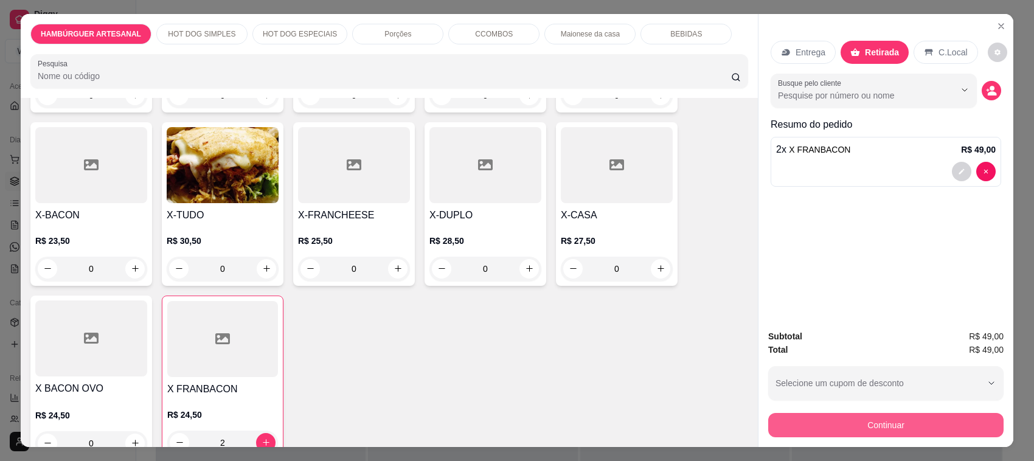
click at [861, 429] on button "Continuar" at bounding box center [885, 425] width 235 height 24
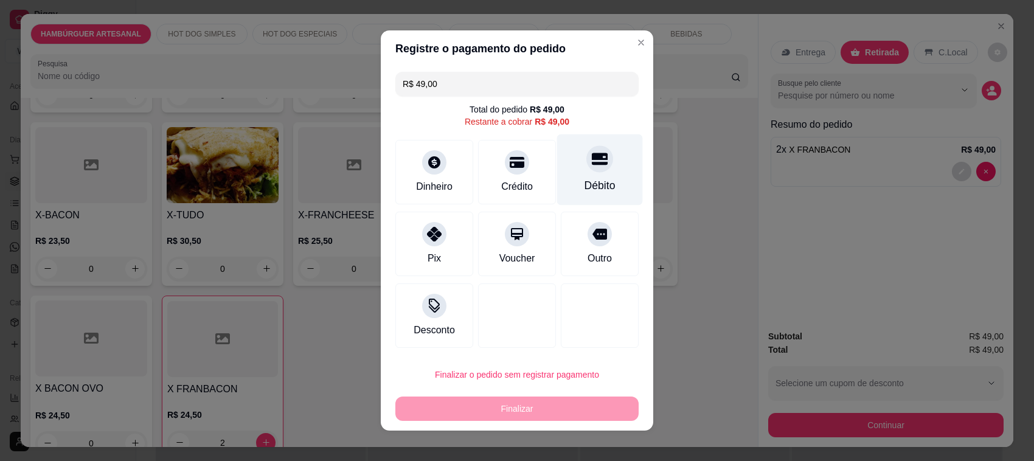
click at [601, 187] on div "Débito" at bounding box center [600, 169] width 86 height 71
type input "R$ 0,00"
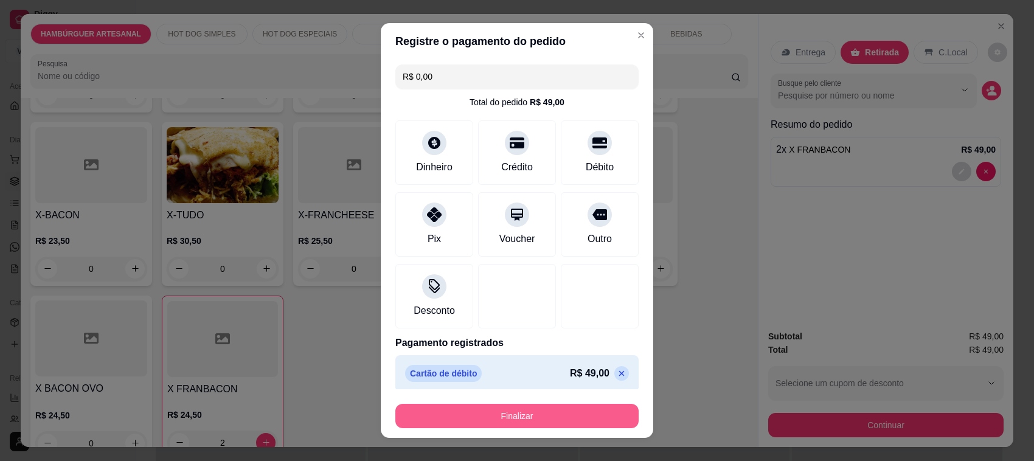
click at [545, 417] on button "Finalizar" at bounding box center [516, 416] width 243 height 24
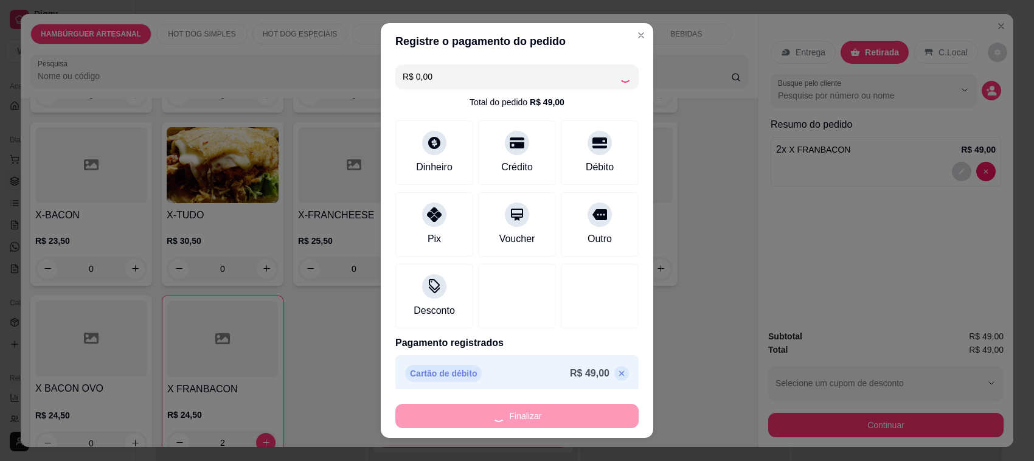
type input "0"
type input "-R$ 49,00"
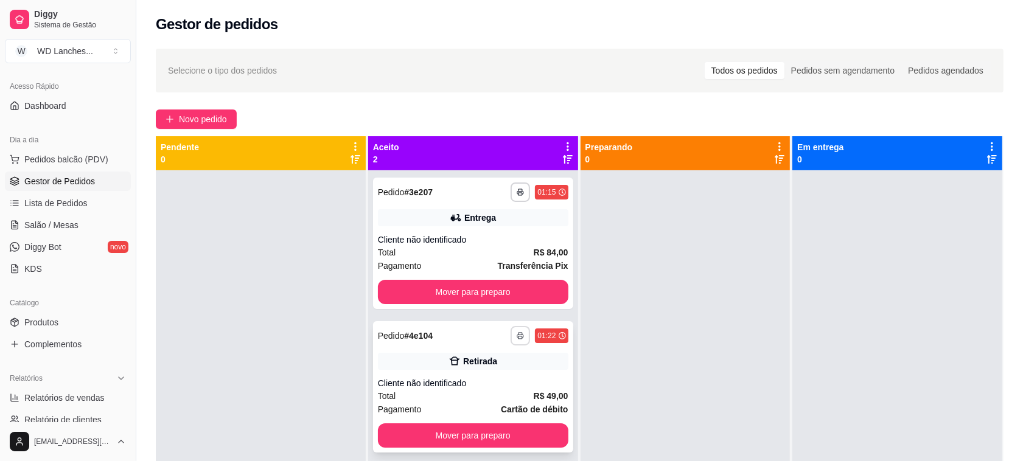
click at [520, 332] on button "button" at bounding box center [519, 335] width 19 height 19
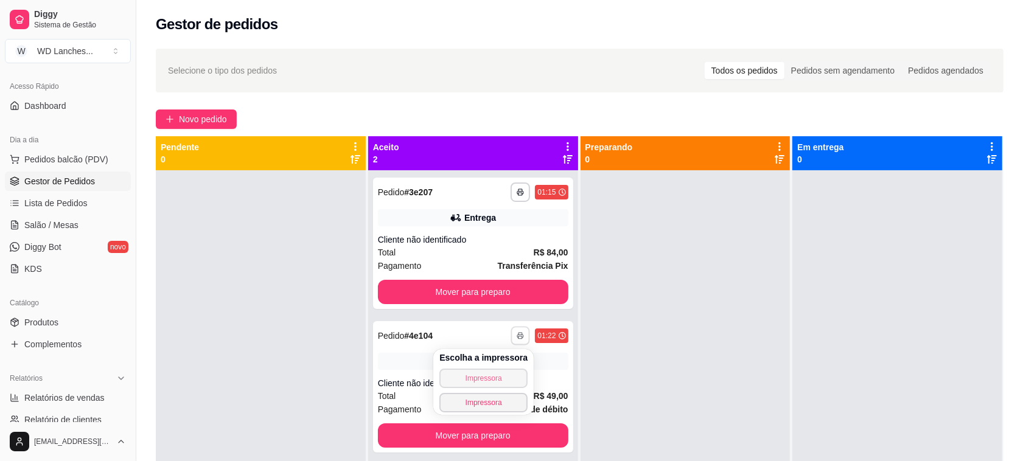
click at [499, 374] on button "Impressora" at bounding box center [483, 378] width 88 height 19
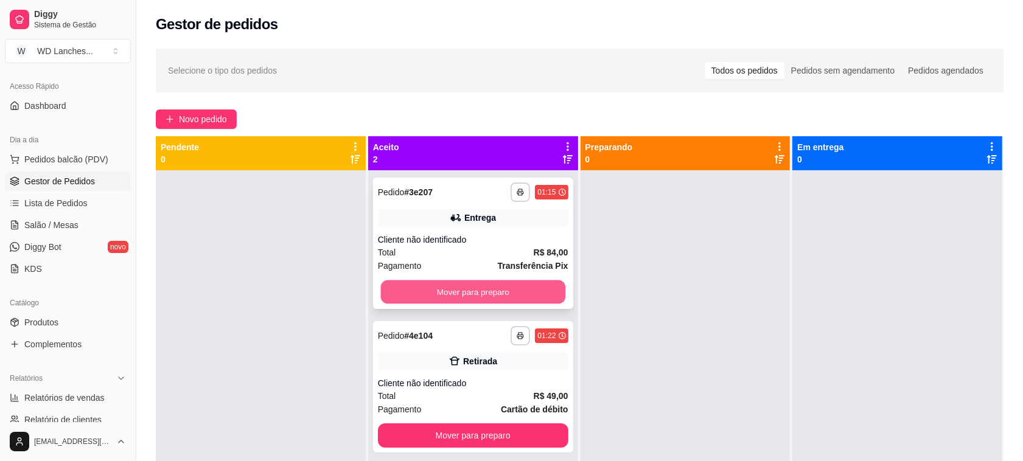
click at [460, 286] on button "Mover para preparo" at bounding box center [472, 292] width 184 height 24
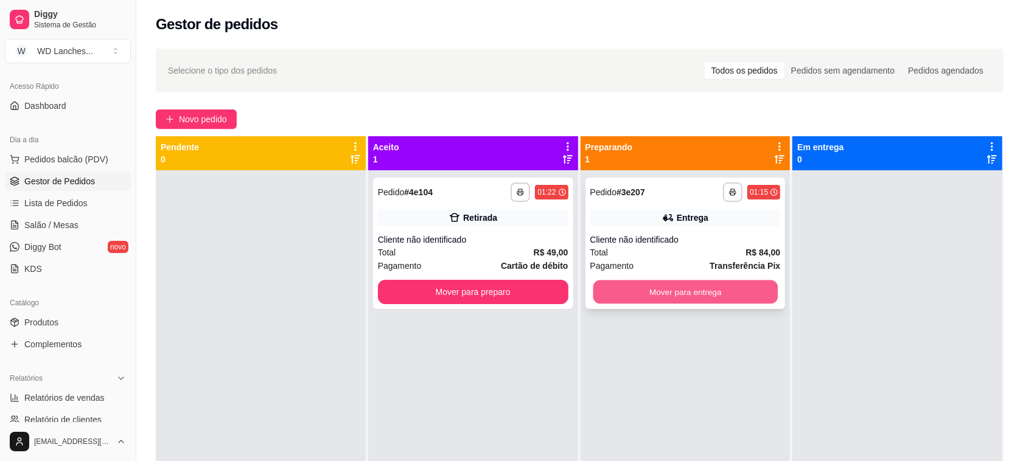
click at [676, 282] on button "Mover para entrega" at bounding box center [684, 292] width 184 height 24
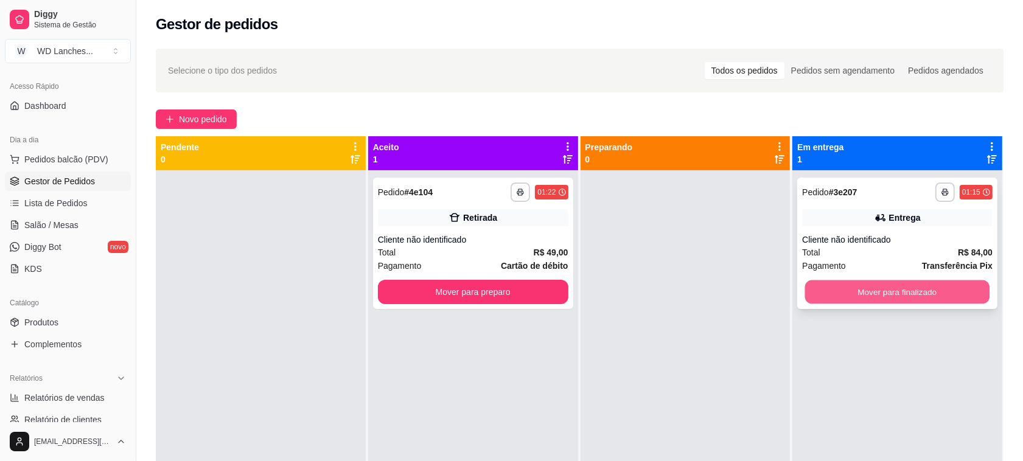
click at [832, 290] on button "Mover para finalizado" at bounding box center [897, 292] width 184 height 24
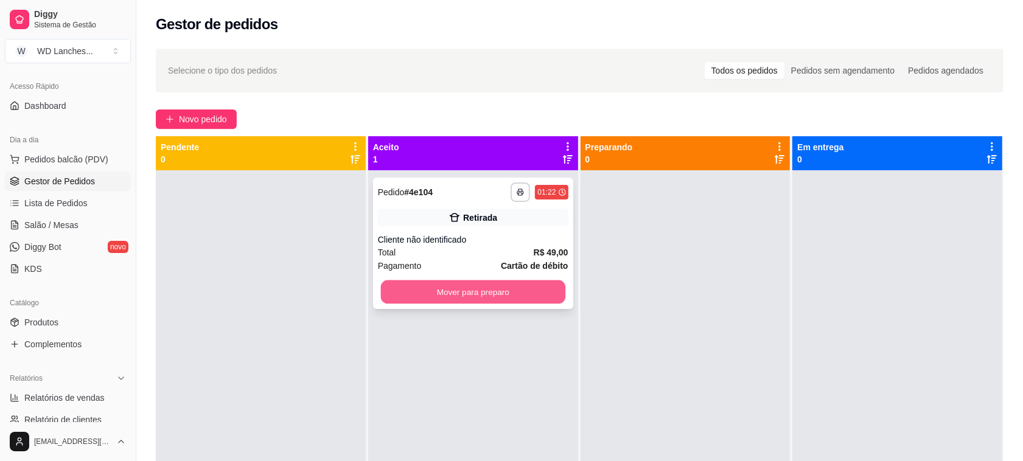
click at [457, 283] on button "Mover para preparo" at bounding box center [472, 292] width 184 height 24
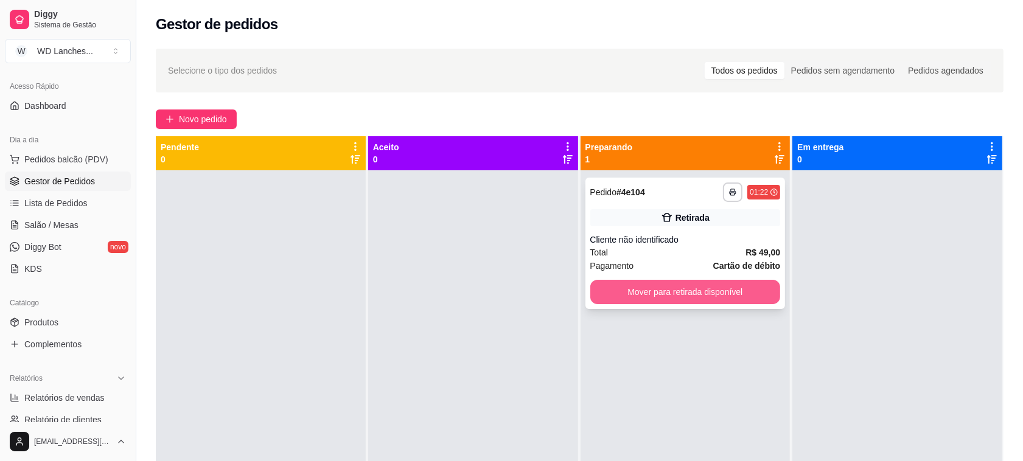
click at [644, 286] on button "Mover para retirada disponível" at bounding box center [685, 292] width 190 height 24
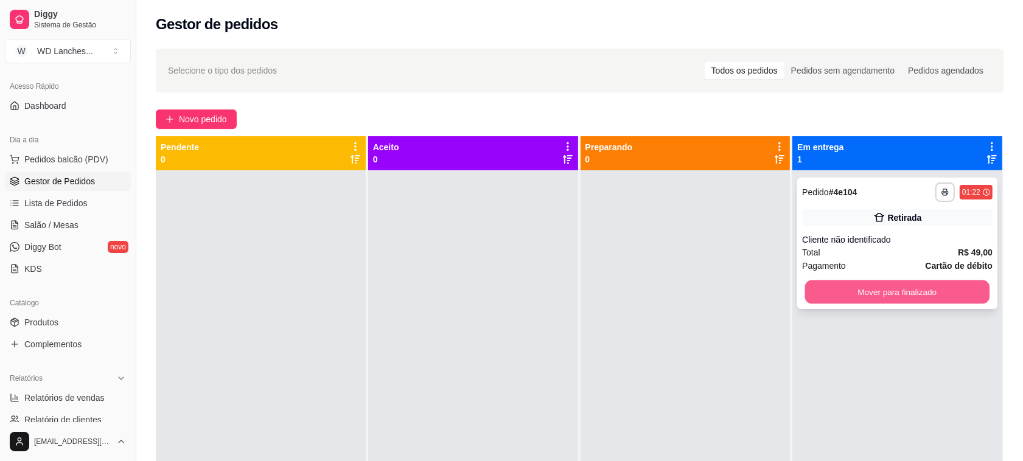
click at [950, 286] on button "Mover para finalizado" at bounding box center [897, 292] width 184 height 24
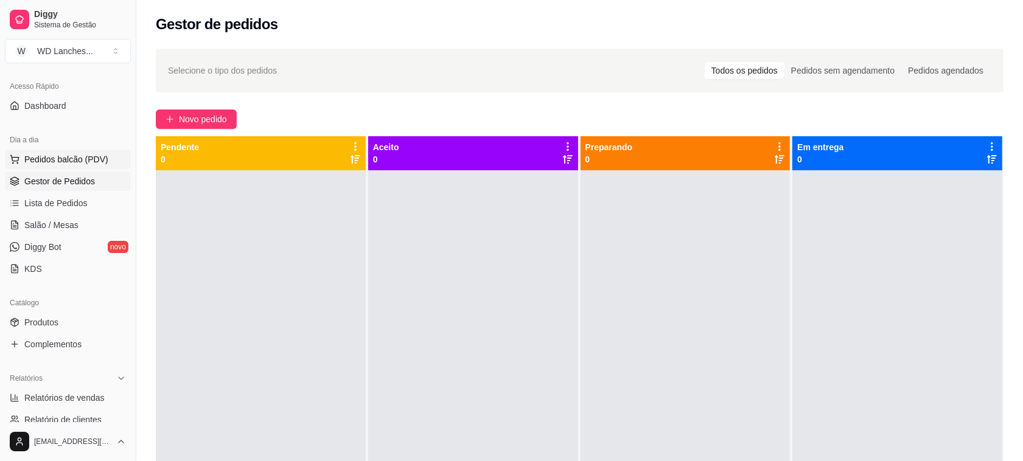
click at [71, 157] on span "Pedidos balcão (PDV)" at bounding box center [66, 159] width 84 height 12
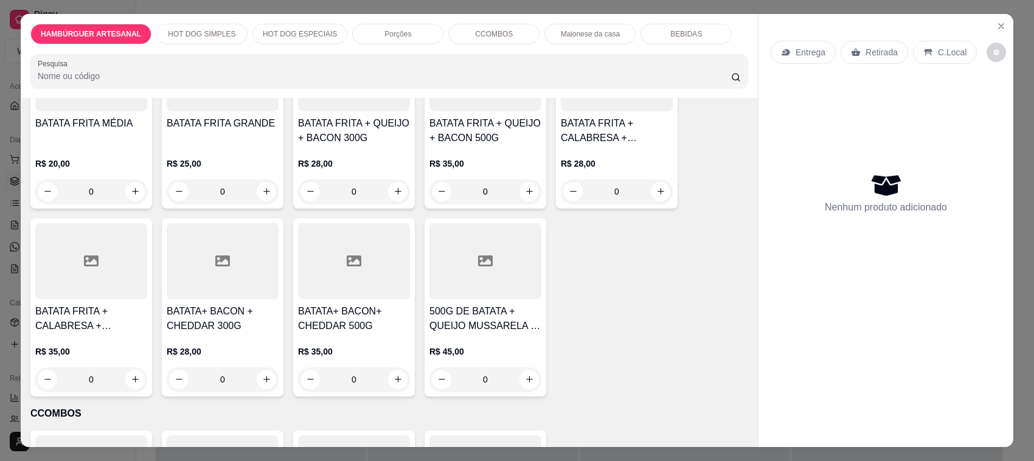
scroll to position [1141, 0]
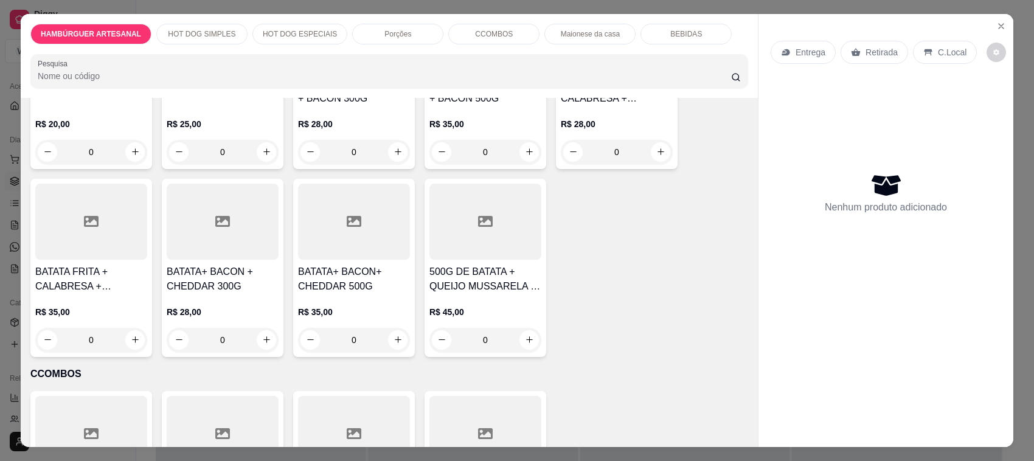
click at [107, 298] on div "R$ 35,00 0" at bounding box center [91, 323] width 112 height 58
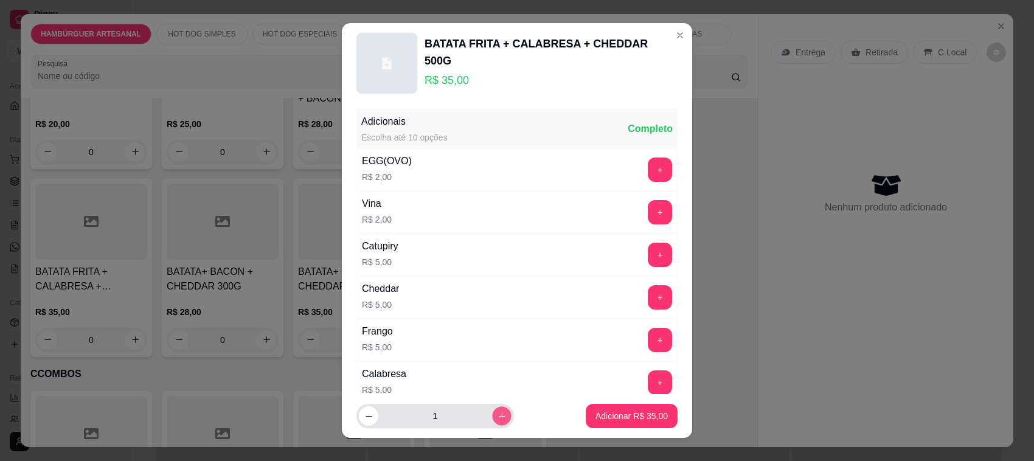
click at [492, 422] on button "increase-product-quantity" at bounding box center [501, 416] width 19 height 19
click at [498, 418] on icon "increase-product-quantity" at bounding box center [502, 416] width 9 height 9
type input "3"
click at [591, 415] on p "Adicionar R$ 105,00" at bounding box center [629, 416] width 77 height 12
type input "3"
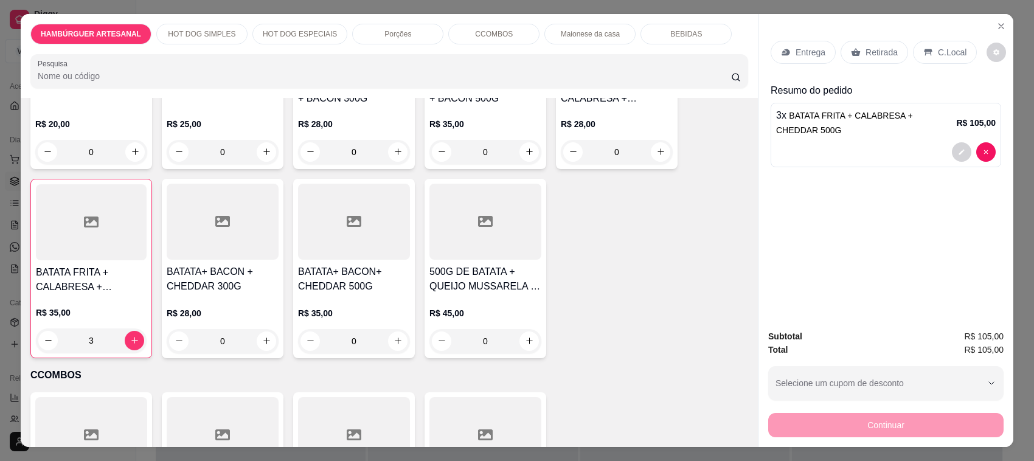
click at [808, 47] on p "Entrega" at bounding box center [811, 52] width 30 height 12
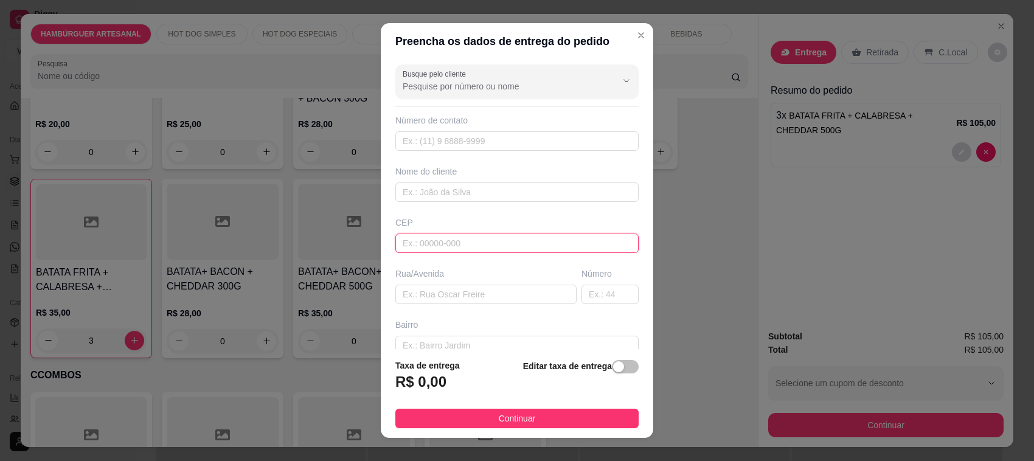
click at [460, 237] on input "text" at bounding box center [516, 243] width 243 height 19
type input "83308360"
type input "[GEOGRAPHIC_DATA]"
type input "Jardim dos Estados 1"
type input "Piraquara"
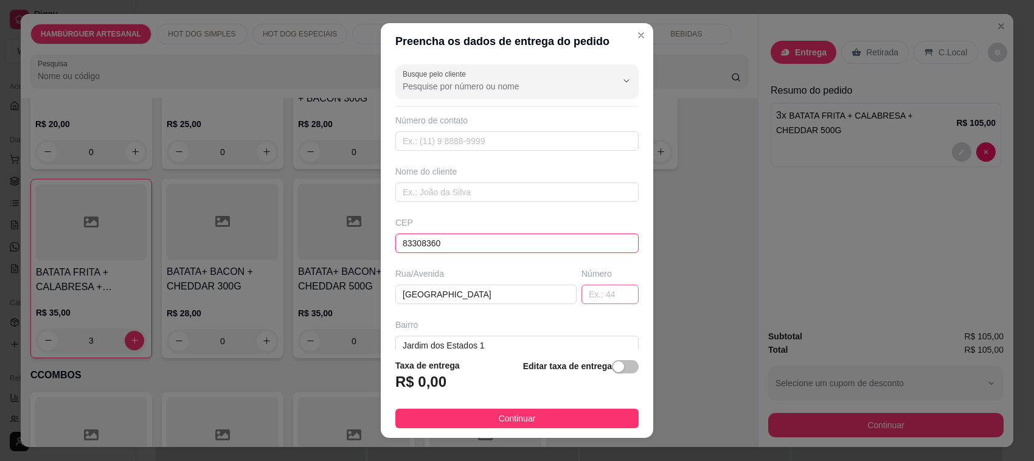
type input "83308360"
click at [586, 293] on input "text" at bounding box center [610, 294] width 57 height 19
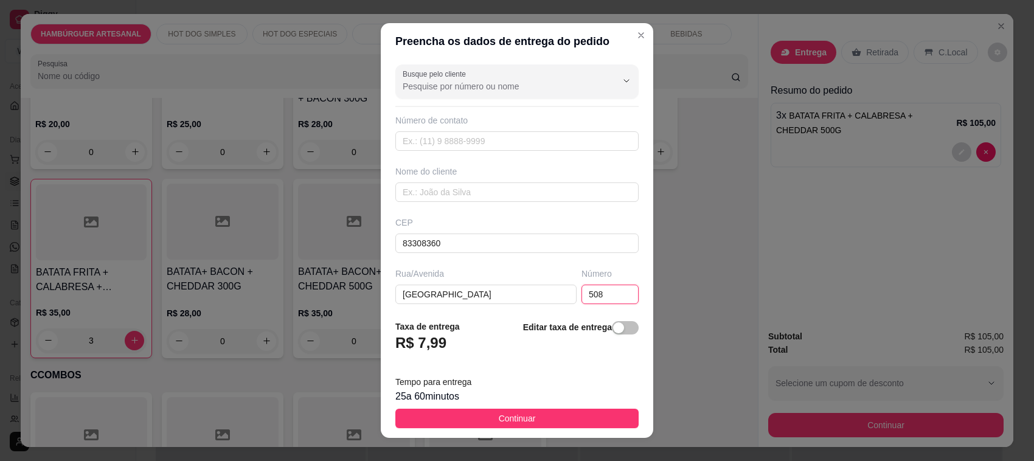
scroll to position [16, 0]
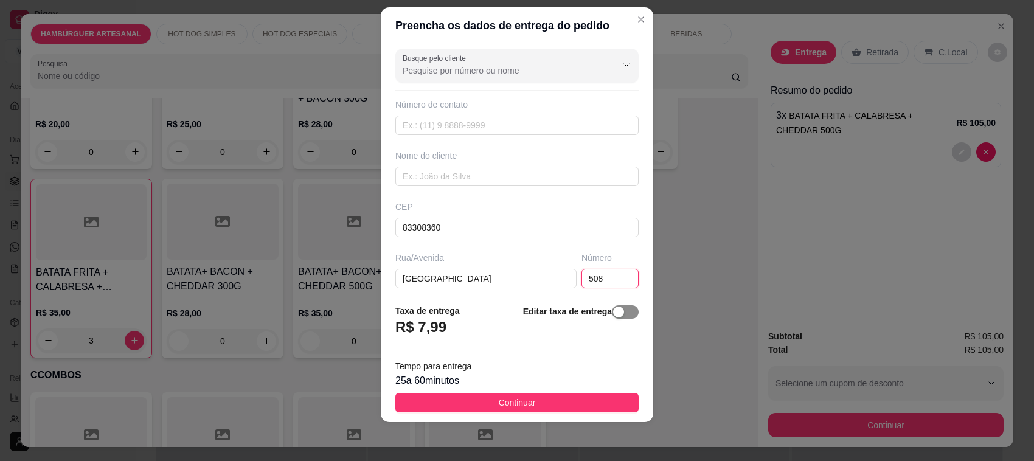
type input "508"
click at [613, 313] on div "button" at bounding box center [618, 312] width 11 height 11
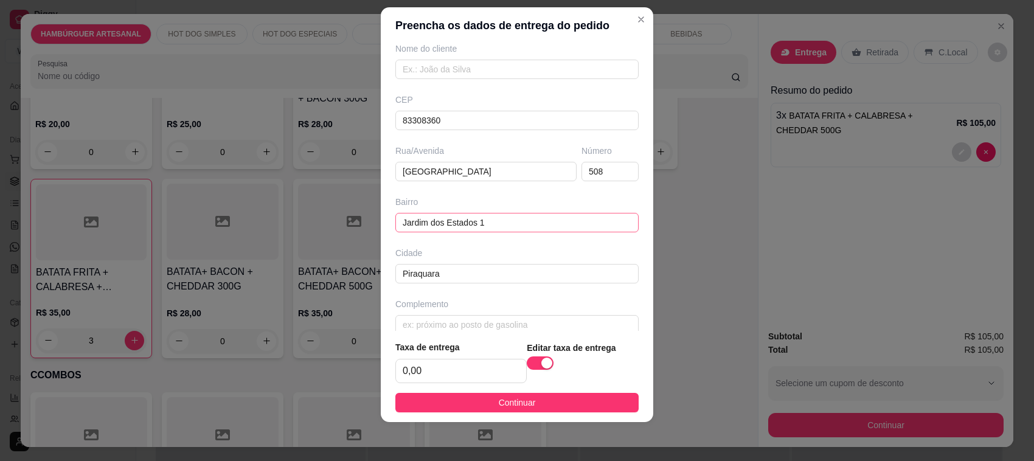
scroll to position [125, 0]
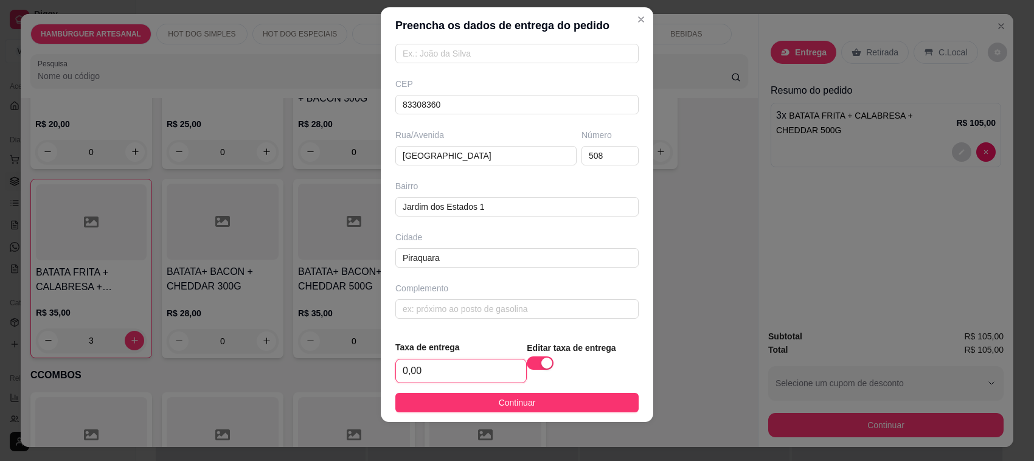
click at [437, 370] on input "0,00" at bounding box center [461, 370] width 130 height 23
type input "9,00"
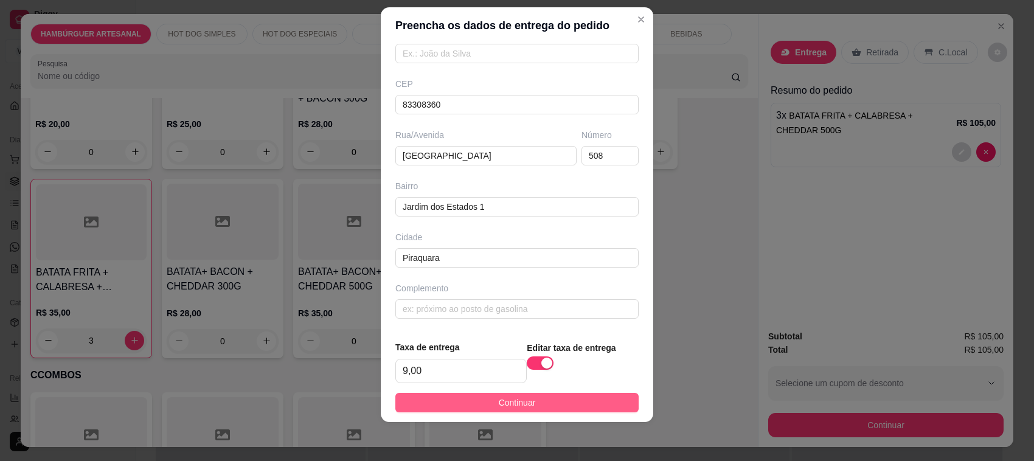
click at [564, 394] on button "Continuar" at bounding box center [516, 402] width 243 height 19
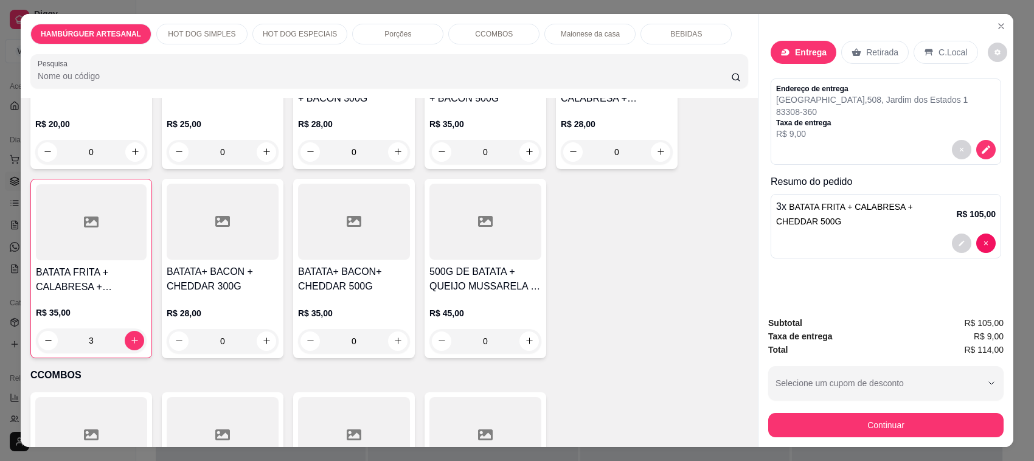
scroll to position [25, 0]
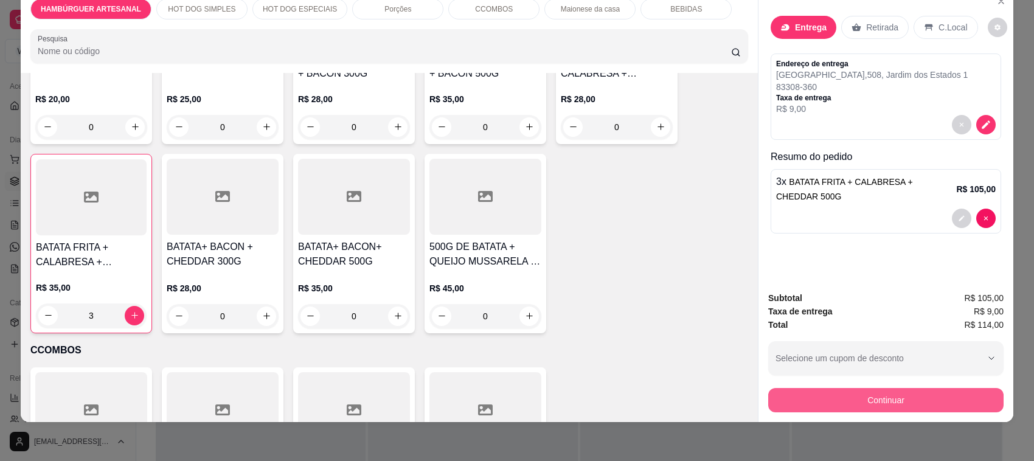
click at [861, 403] on button "Continuar" at bounding box center [885, 400] width 235 height 24
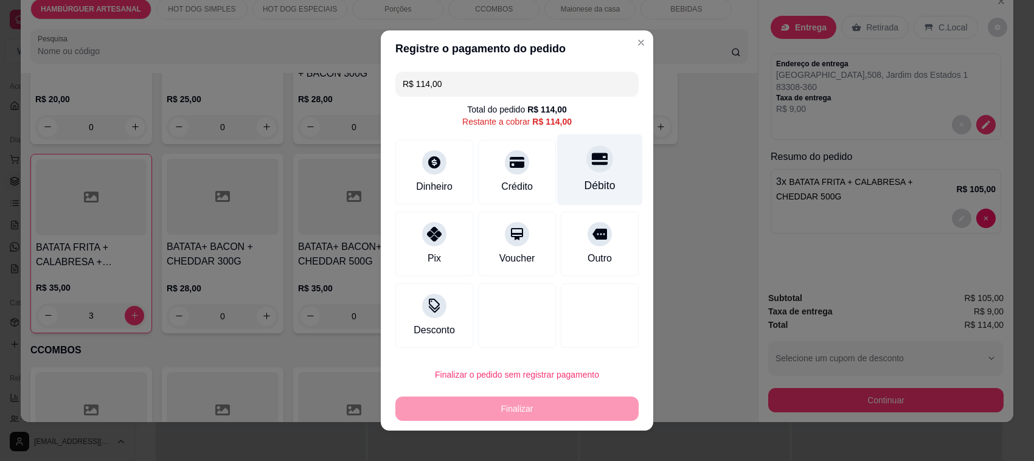
click at [585, 179] on div "Débito" at bounding box center [600, 186] width 31 height 16
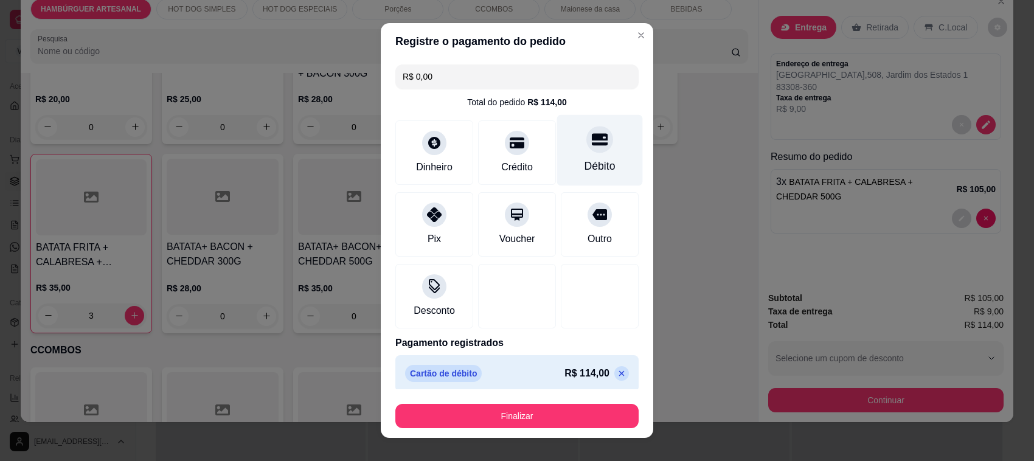
type input "R$ 0,00"
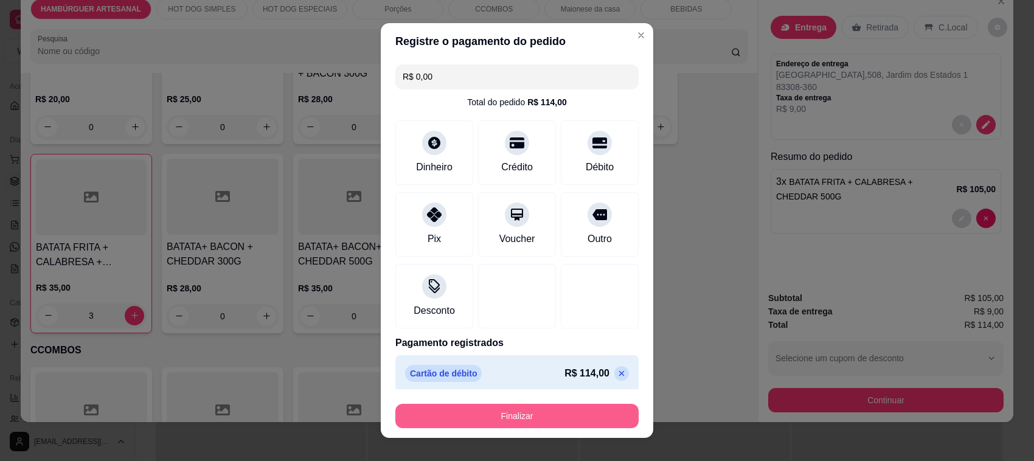
click at [577, 409] on button "Finalizar" at bounding box center [516, 416] width 243 height 24
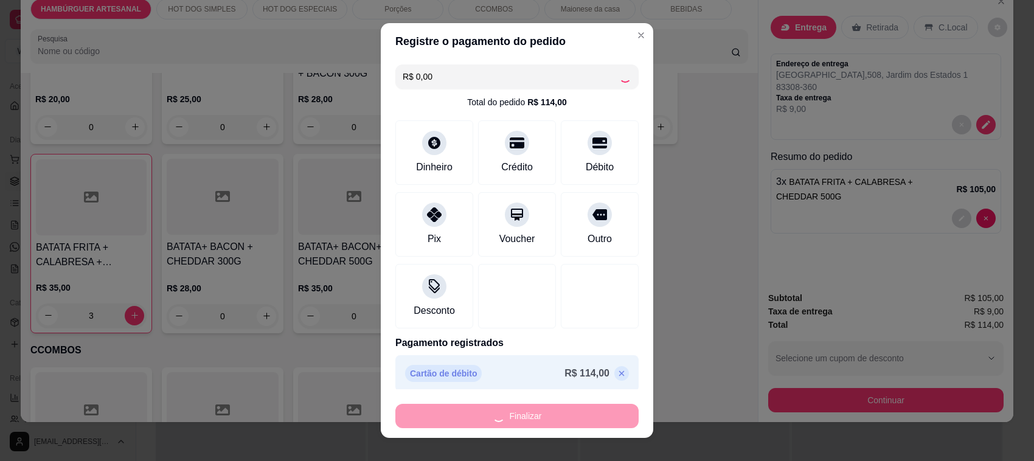
type input "0"
type input "-R$ 114,00"
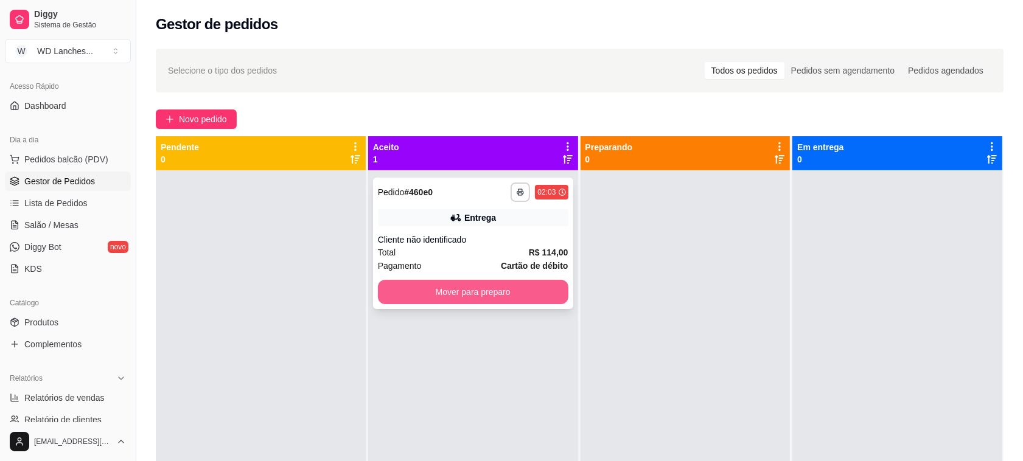
click at [460, 298] on button "Mover para preparo" at bounding box center [473, 292] width 190 height 24
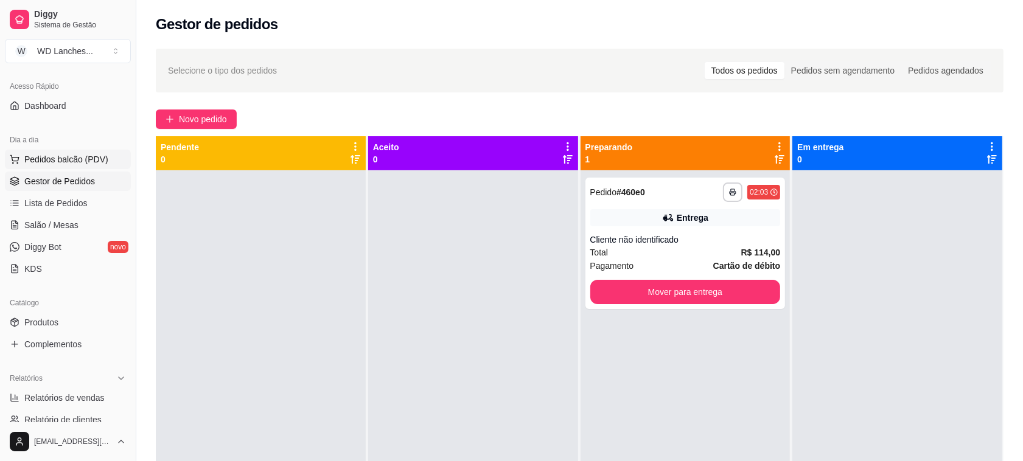
click at [65, 155] on span "Pedidos balcão (PDV)" at bounding box center [66, 159] width 84 height 12
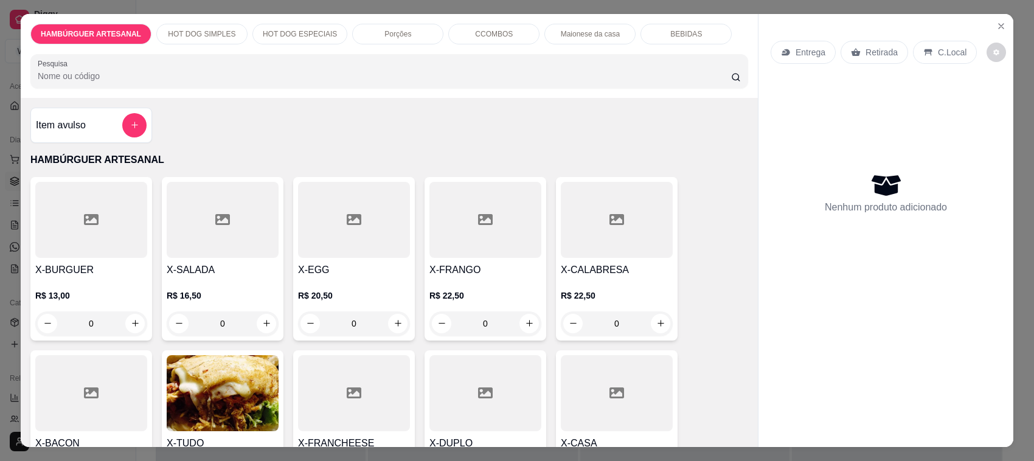
click at [120, 271] on h4 "X-BURGUER" at bounding box center [91, 270] width 112 height 15
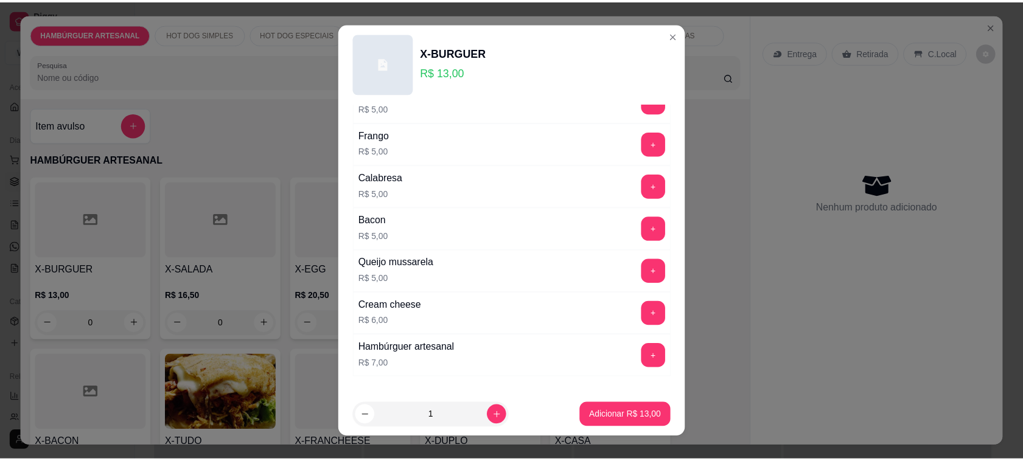
scroll to position [274, 0]
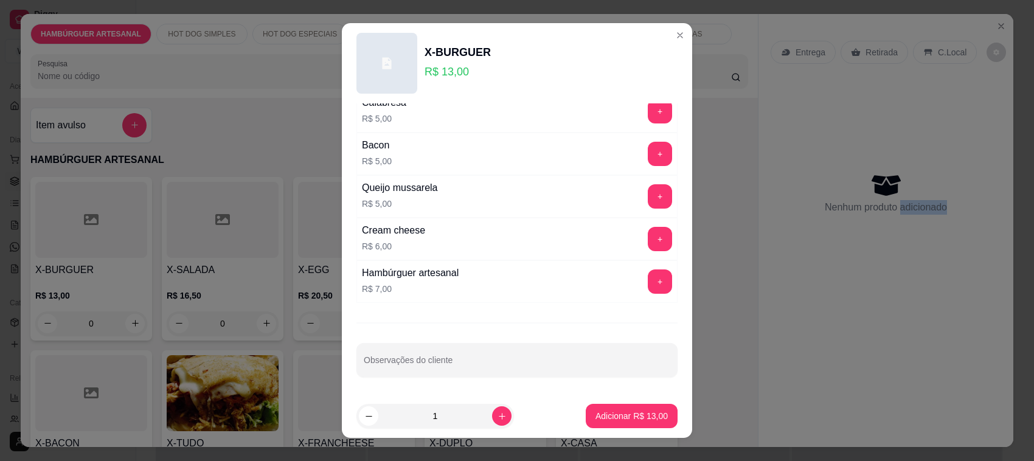
drag, startPoint x: 937, startPoint y: 280, endPoint x: 932, endPoint y: 263, distance: 18.5
click at [937, 280] on div "Nenhum produto adicionado" at bounding box center [886, 193] width 231 height 238
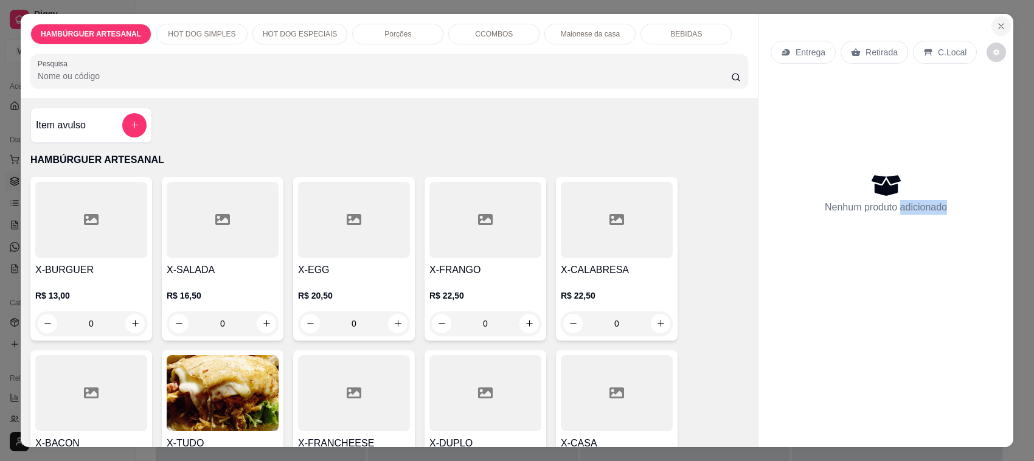
click at [996, 19] on button "Close" at bounding box center [1000, 25] width 19 height 19
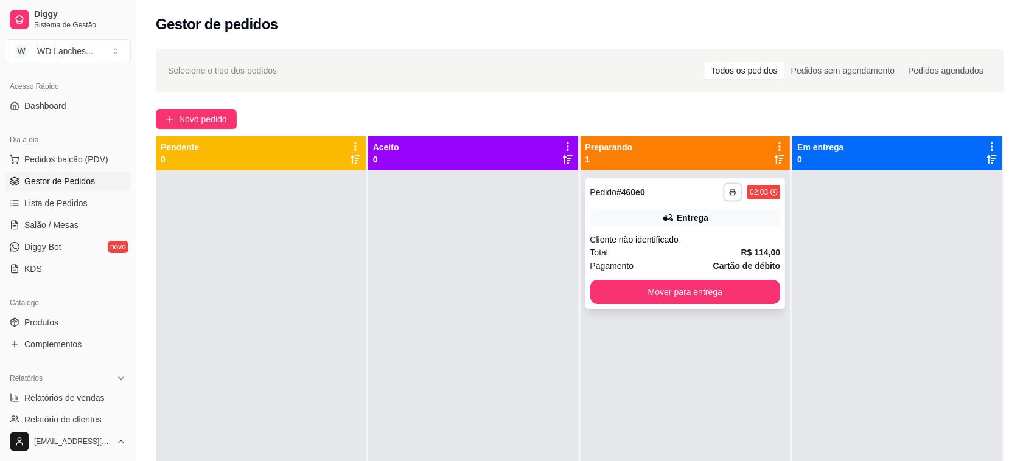
click at [729, 192] on icon "button" at bounding box center [732, 192] width 7 height 7
click at [724, 232] on button "Impressora" at bounding box center [692, 234] width 85 height 19
click at [690, 231] on div "Escolha a impressora Impressora Impressora" at bounding box center [692, 239] width 100 height 66
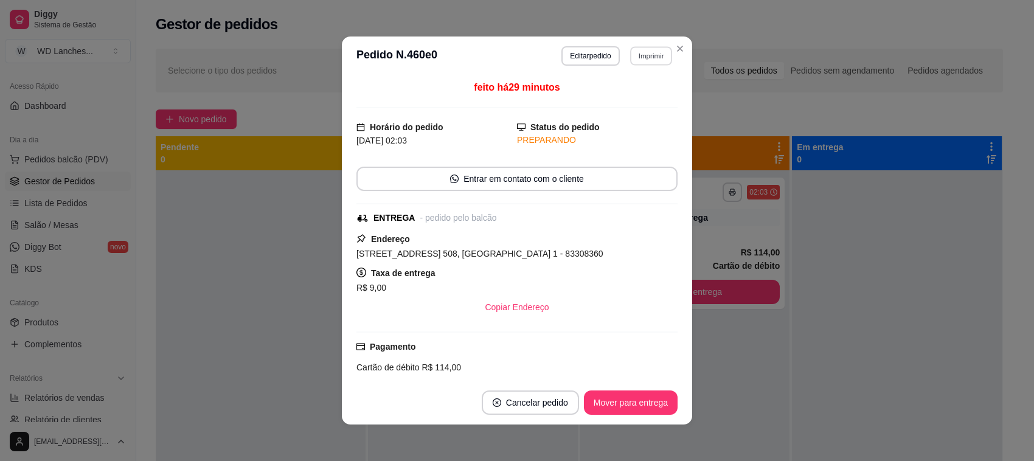
click at [633, 50] on button "Imprimir" at bounding box center [651, 55] width 42 height 19
click at [637, 99] on button "Impressora" at bounding box center [624, 98] width 85 height 19
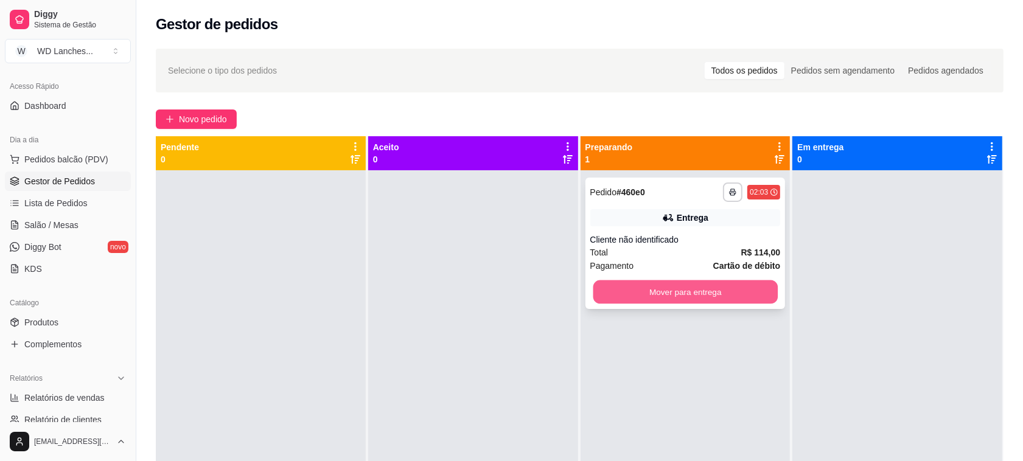
click at [656, 297] on button "Mover para entrega" at bounding box center [684, 292] width 184 height 24
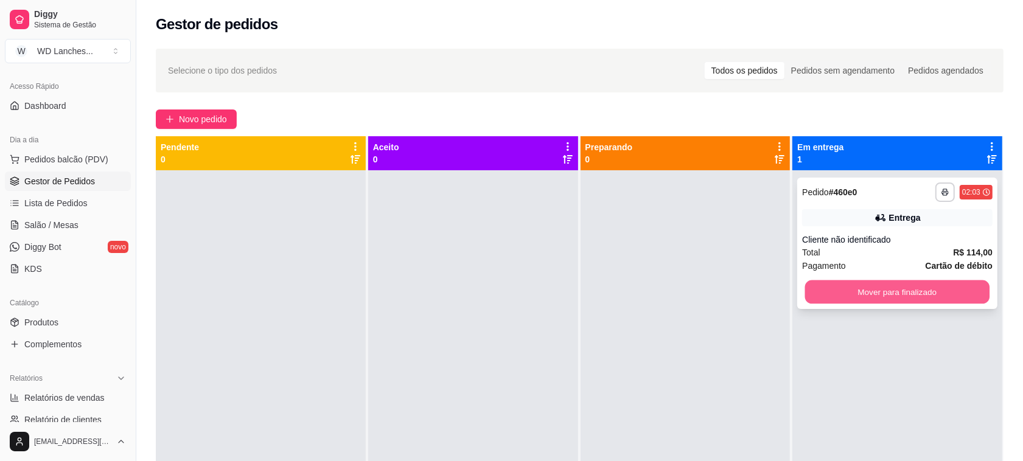
click at [951, 291] on button "Mover para finalizado" at bounding box center [897, 292] width 184 height 24
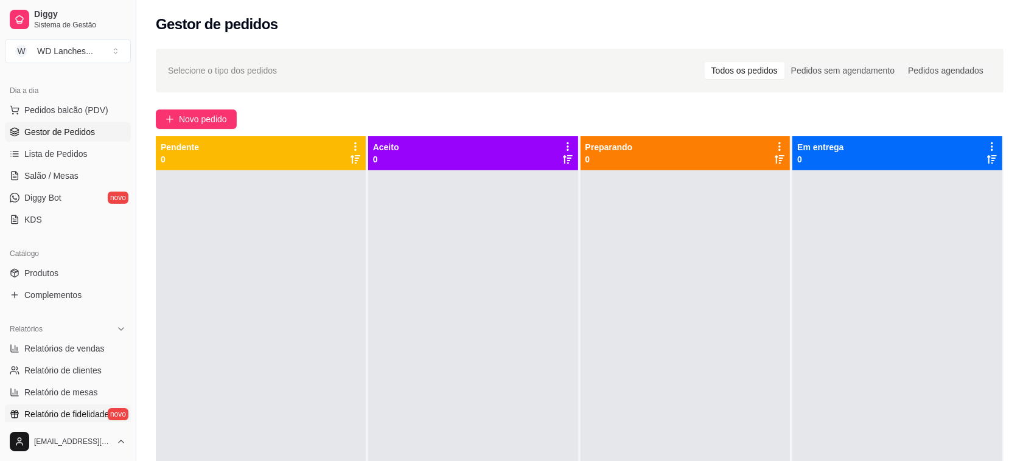
scroll to position [152, 0]
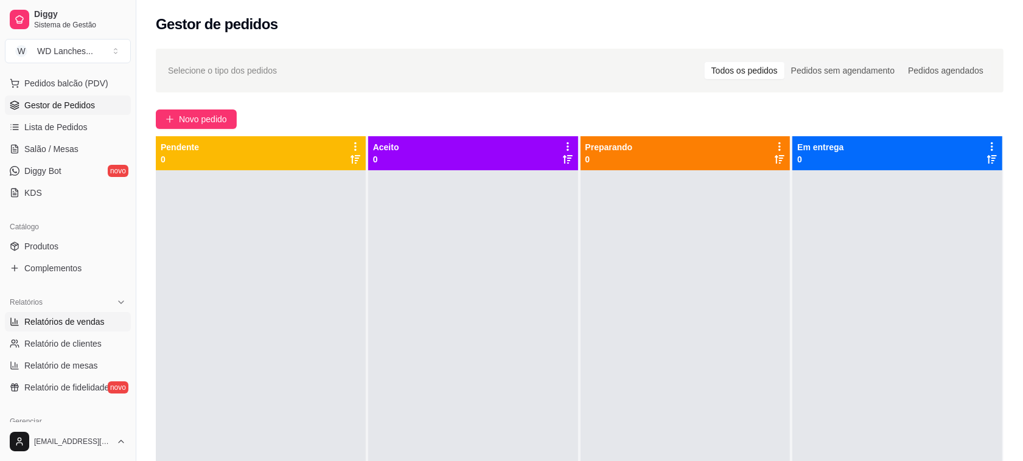
click at [68, 323] on span "Relatórios de vendas" at bounding box center [64, 322] width 80 height 12
select select "ALL"
select select "0"
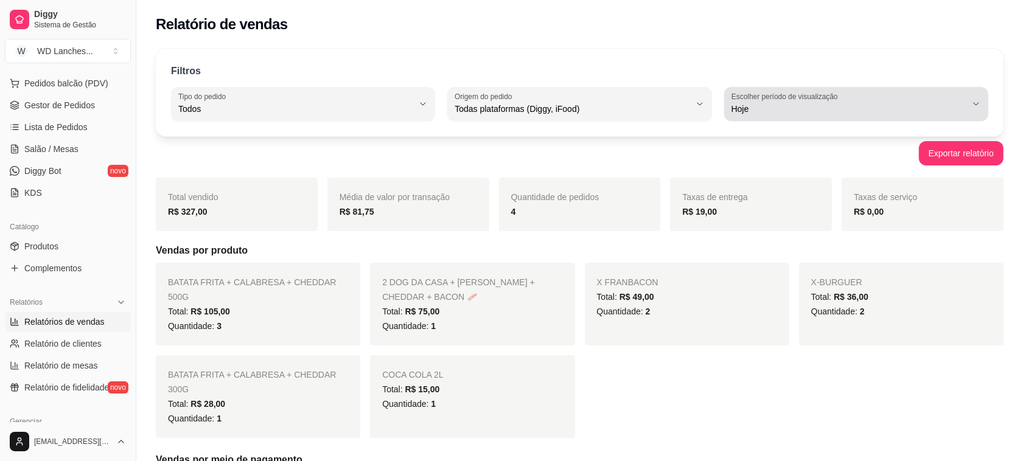
click at [773, 107] on span "Hoje" at bounding box center [848, 109] width 235 height 12
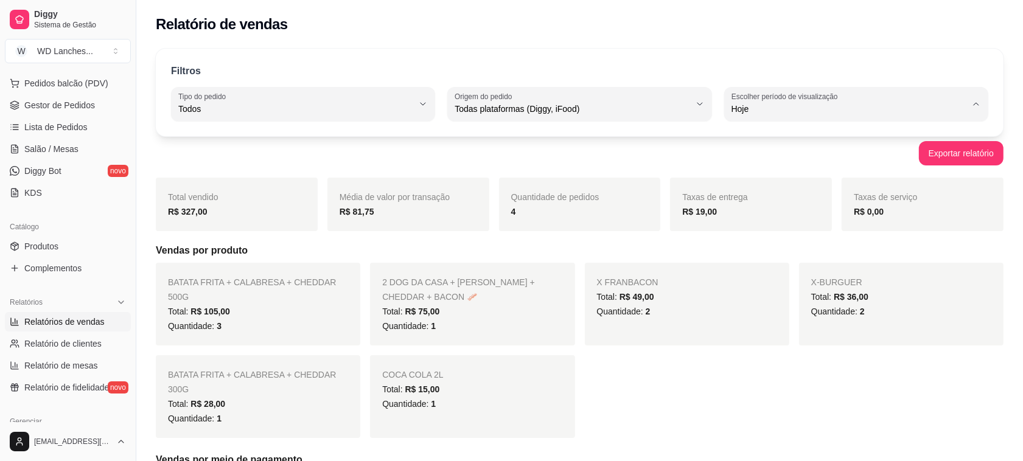
click at [760, 156] on span "Ontem" at bounding box center [849, 158] width 223 height 12
type input "1"
select select "1"
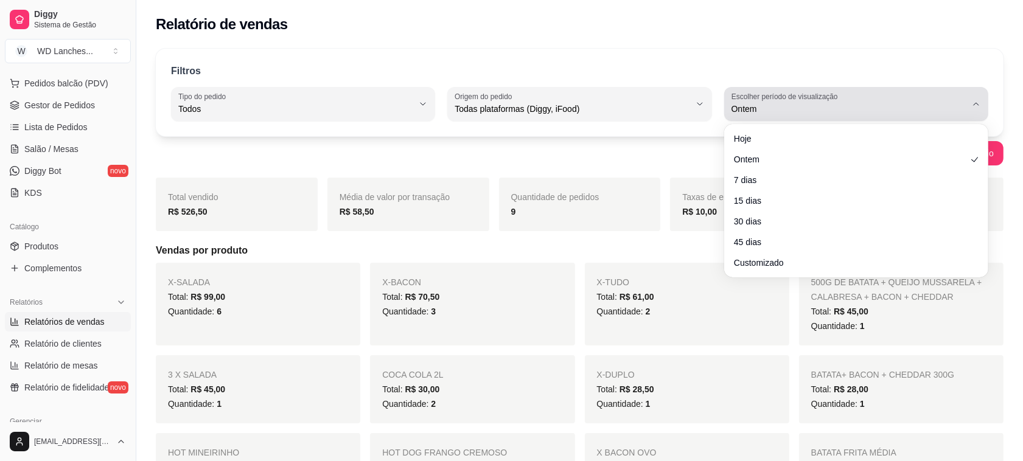
click at [759, 108] on span "Ontem" at bounding box center [848, 109] width 235 height 12
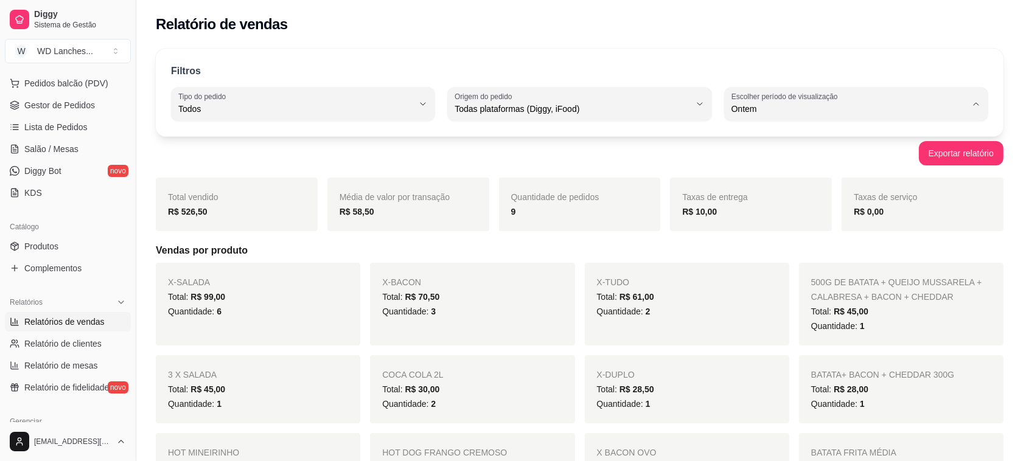
click at [759, 139] on span "Hoje" at bounding box center [849, 138] width 223 height 12
type input "0"
select select "0"
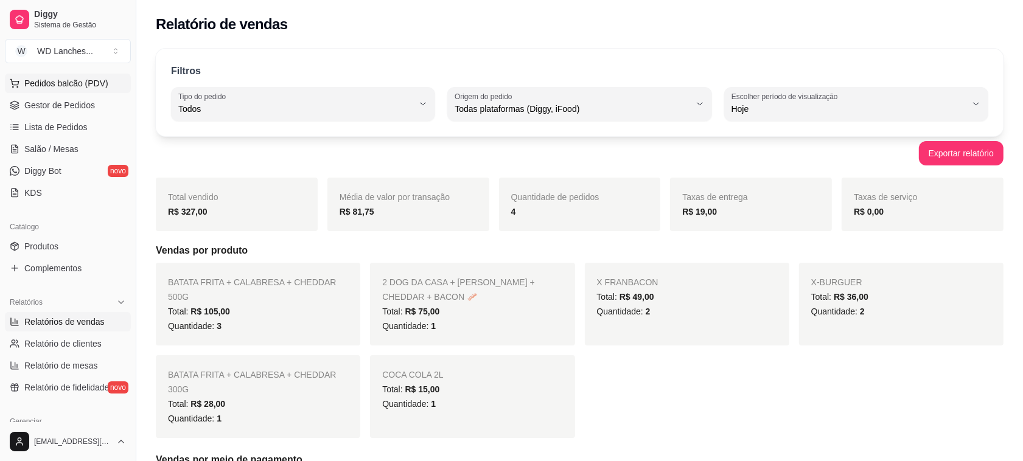
click at [88, 80] on span "Pedidos balcão (PDV)" at bounding box center [66, 83] width 84 height 12
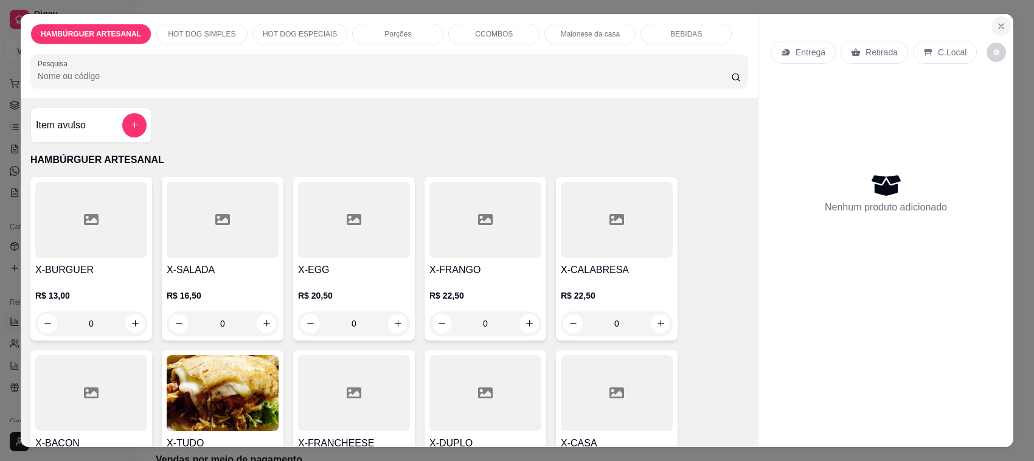
click at [998, 23] on icon "Close" at bounding box center [1001, 26] width 10 height 10
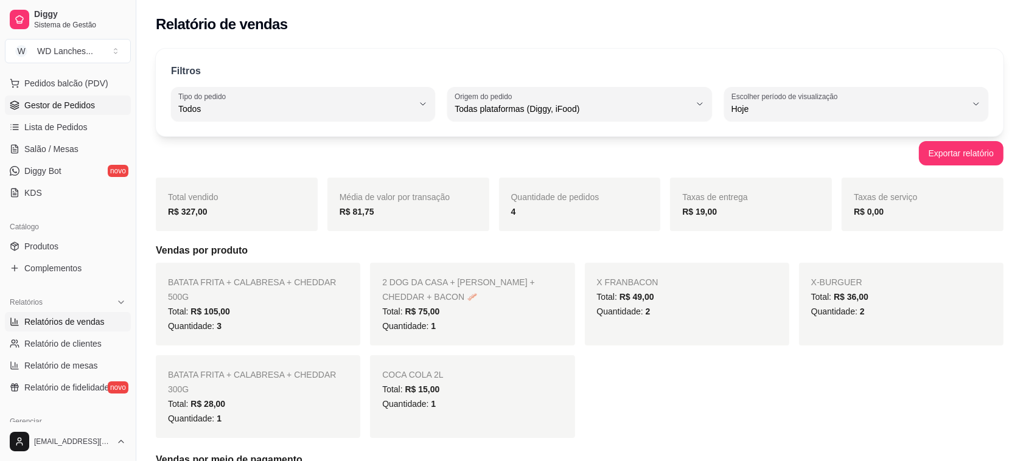
click at [77, 101] on span "Gestor de Pedidos" at bounding box center [59, 105] width 71 height 12
